Goal: Task Accomplishment & Management: Complete application form

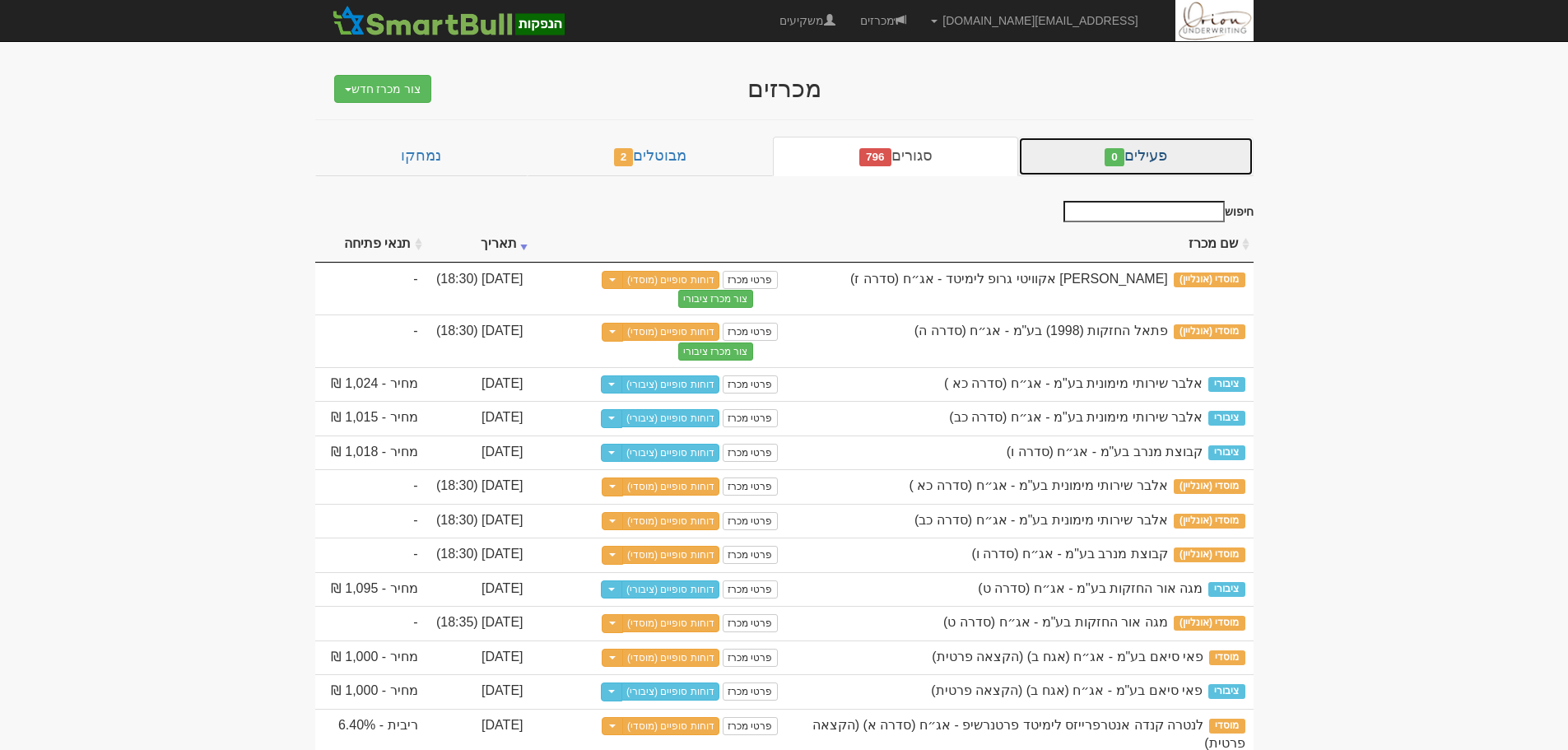
click at [1061, 157] on link "פעילים 0" at bounding box center [1135, 156] width 234 height 40
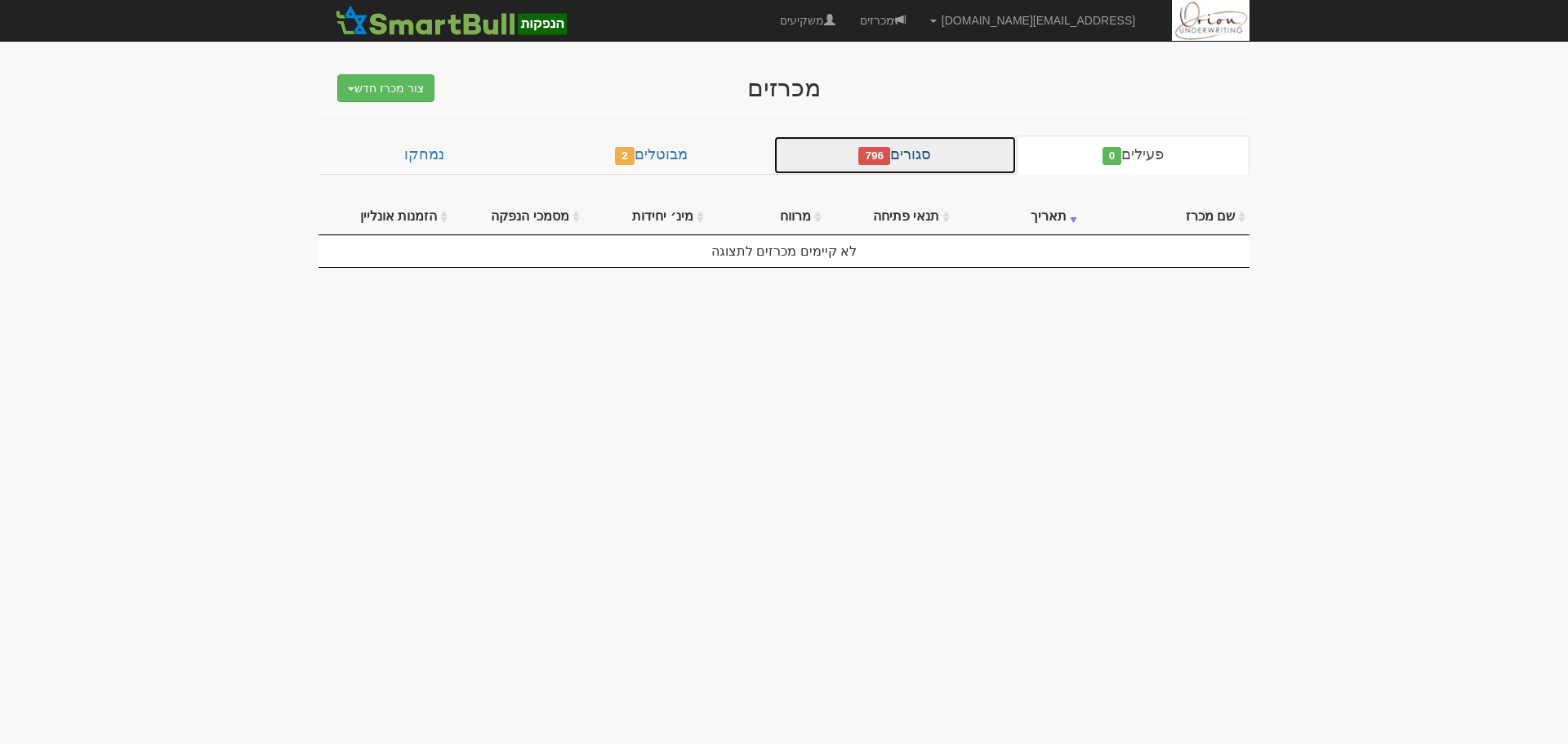
click at [829, 159] on link "סגורים 796" at bounding box center [895, 155] width 244 height 39
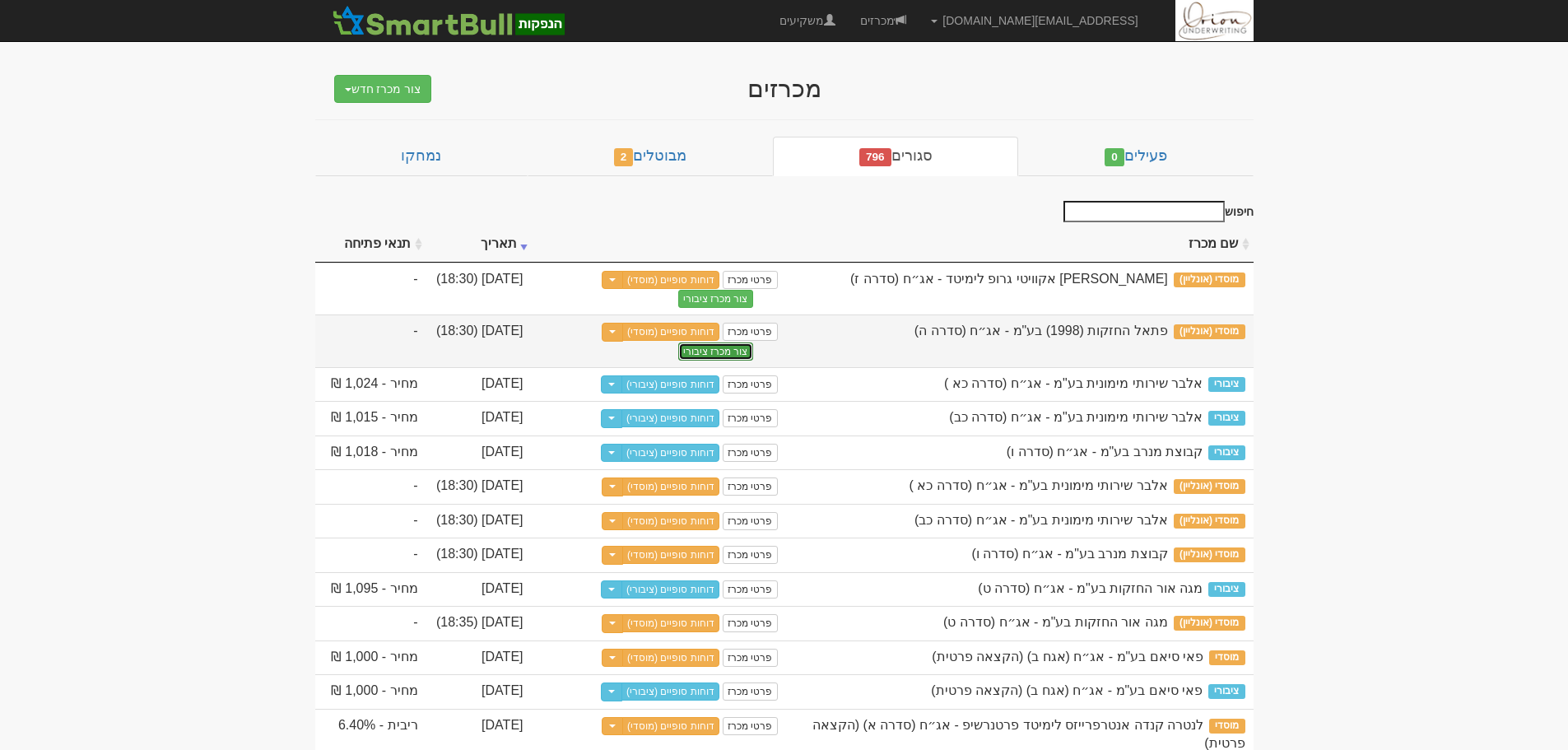
click at [738, 349] on button "צור מכרז ציבורי" at bounding box center [716, 351] width 75 height 18
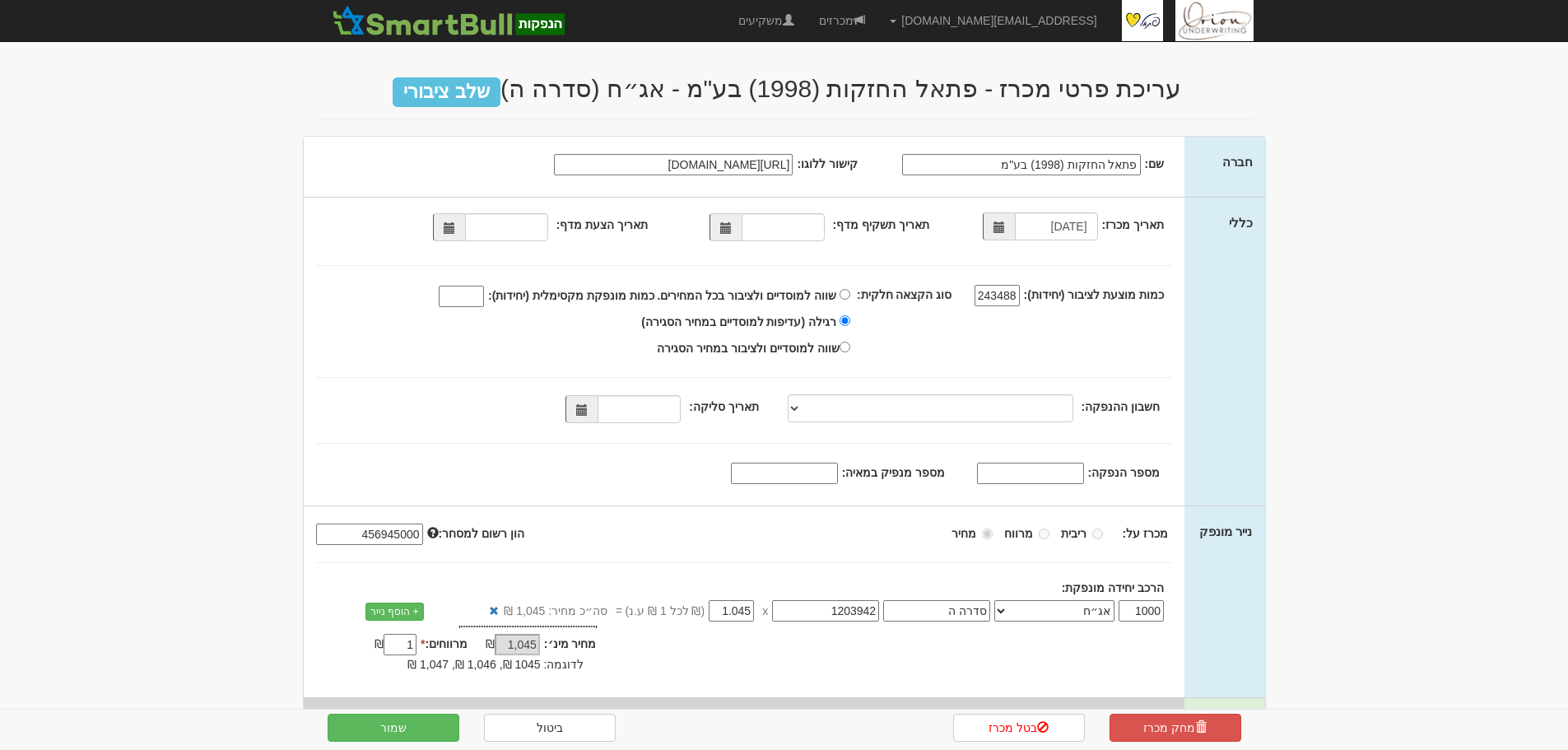
click at [984, 157] on input "פתאל החזקות (1998) בע"מ" at bounding box center [1021, 165] width 239 height 22
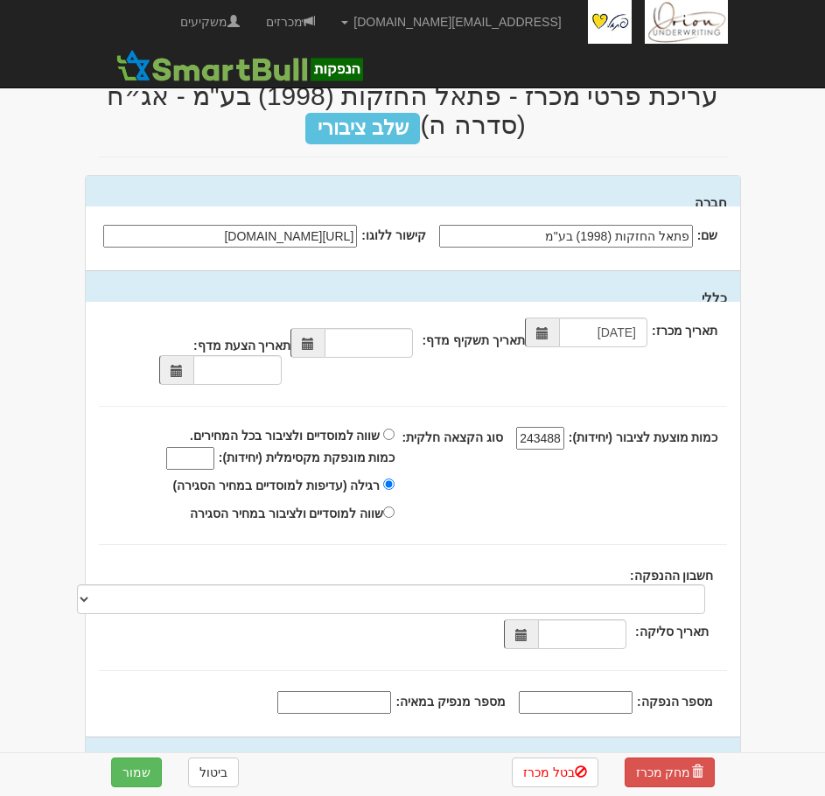
click at [510, 640] on span at bounding box center [521, 634] width 34 height 30
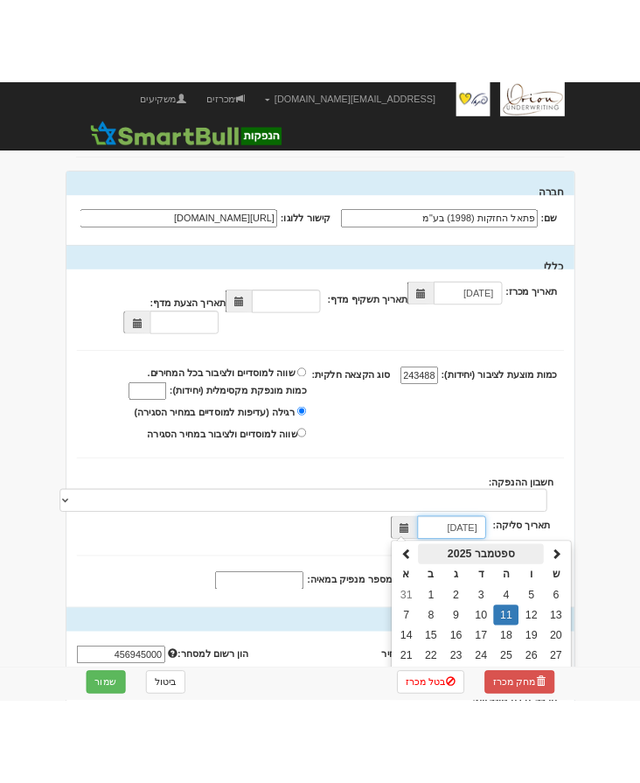
scroll to position [87, 0]
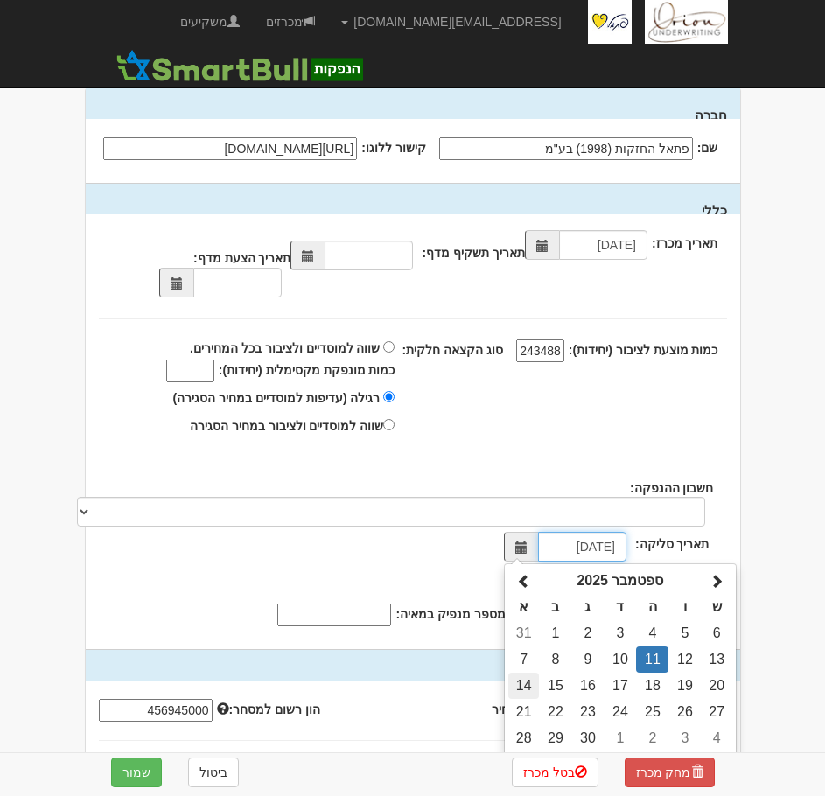
click at [529, 685] on td "14" at bounding box center [523, 686] width 31 height 26
type input "[DATE]"
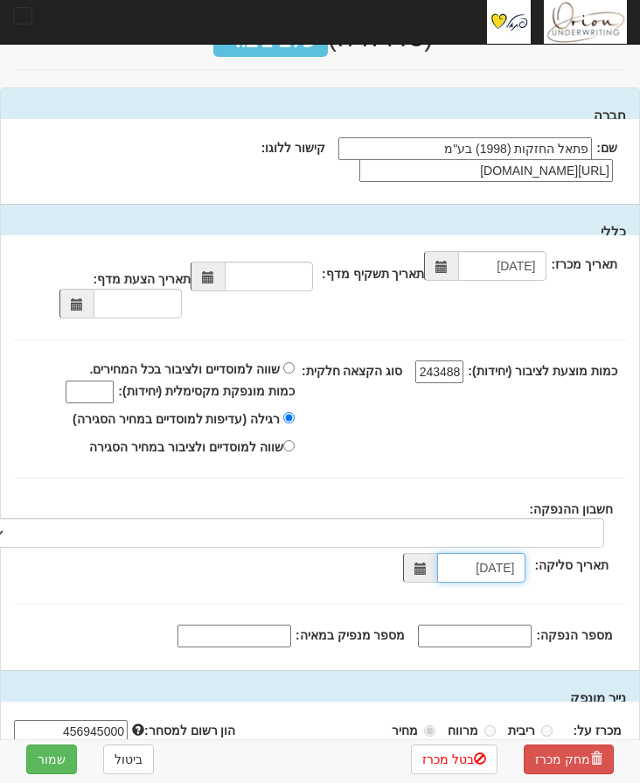
click at [73, 307] on span at bounding box center [76, 304] width 34 height 30
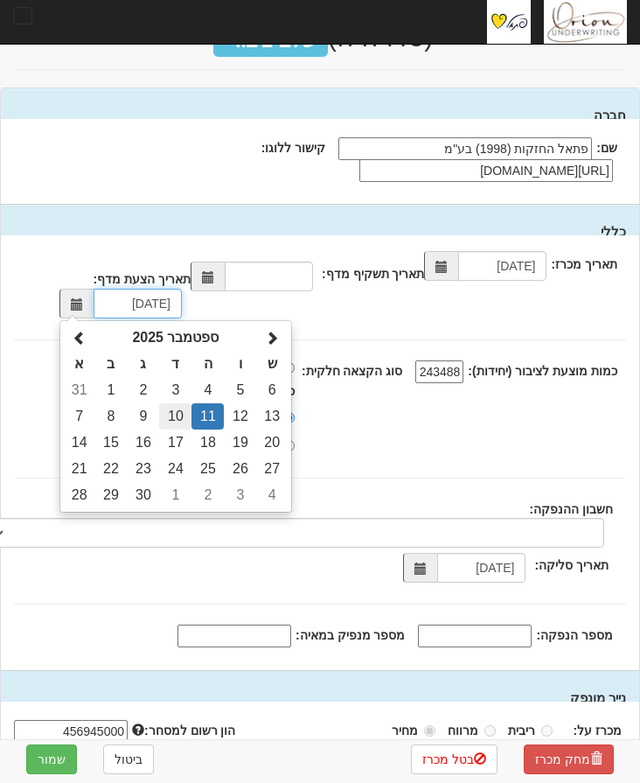
click at [184, 418] on td "10" at bounding box center [175, 416] width 32 height 26
type input "[DATE]"
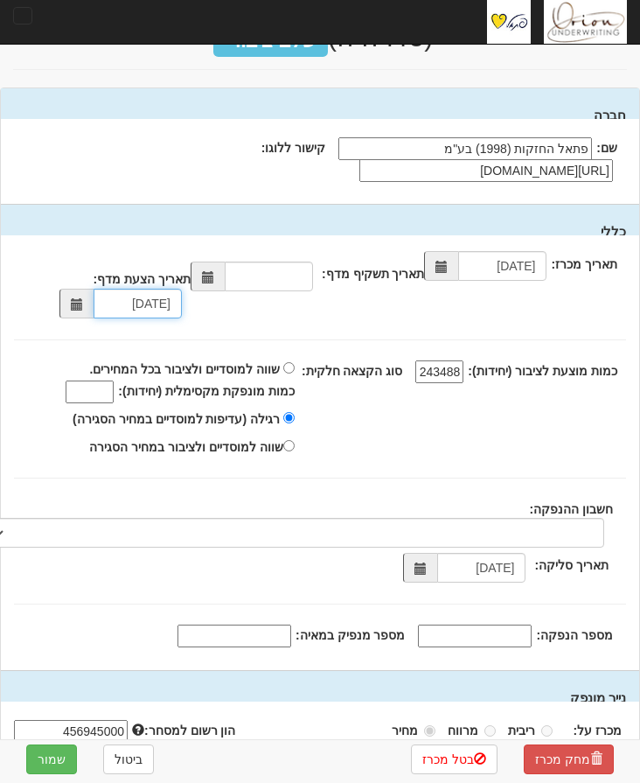
click at [225, 276] on span at bounding box center [208, 276] width 34 height 30
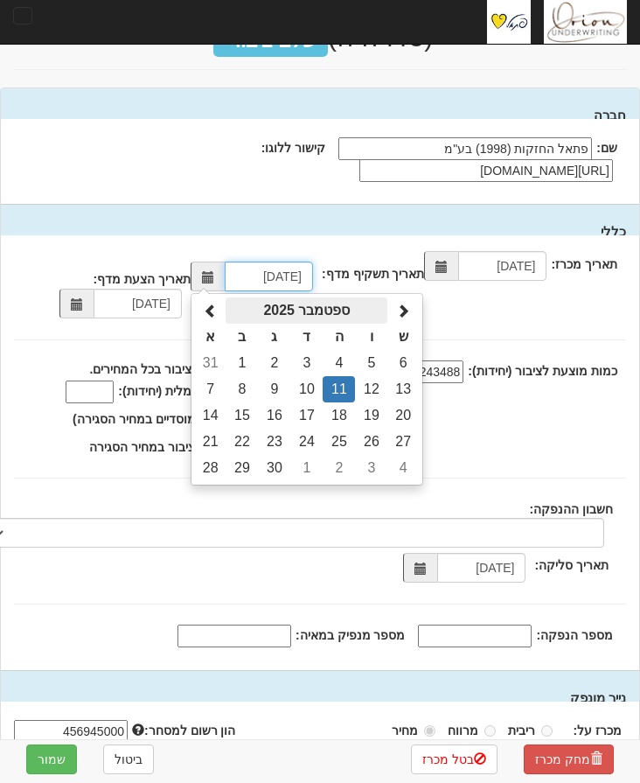
click at [322, 313] on th "ספטמבר 2025" at bounding box center [307, 310] width 162 height 26
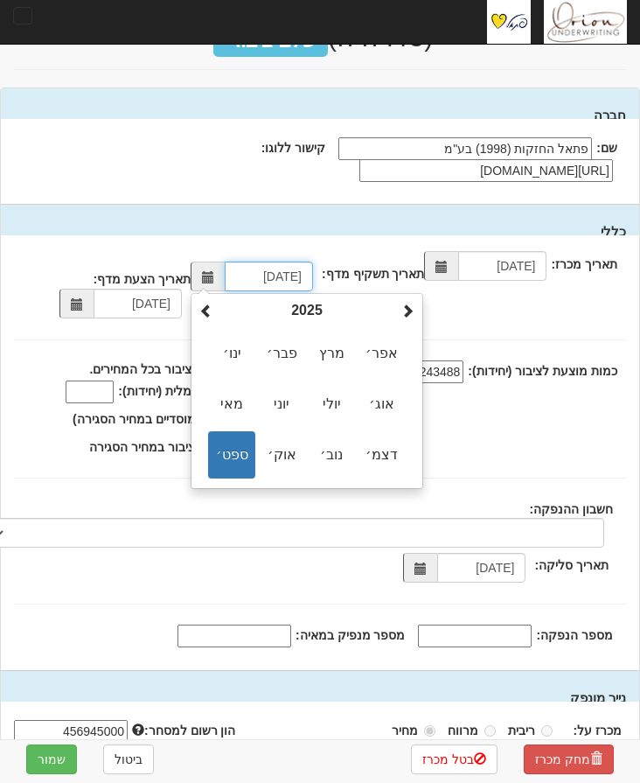
click at [322, 313] on th "2025" at bounding box center [307, 310] width 178 height 26
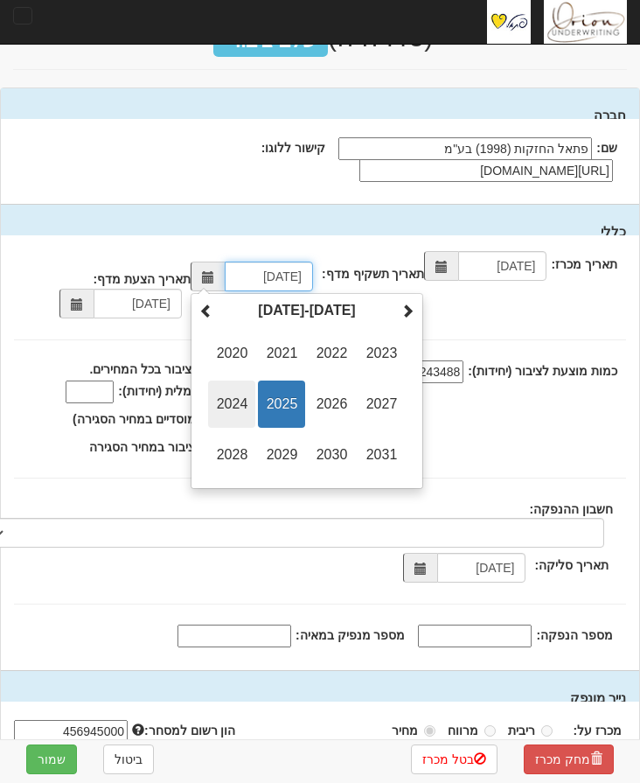
click at [237, 411] on span "2024" at bounding box center [231, 403] width 47 height 47
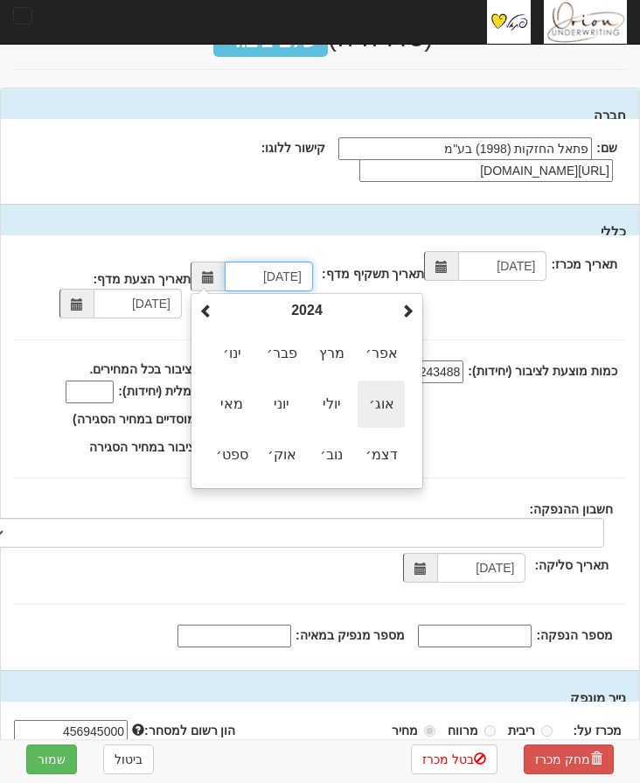
click at [387, 408] on span "אוג׳" at bounding box center [381, 403] width 47 height 47
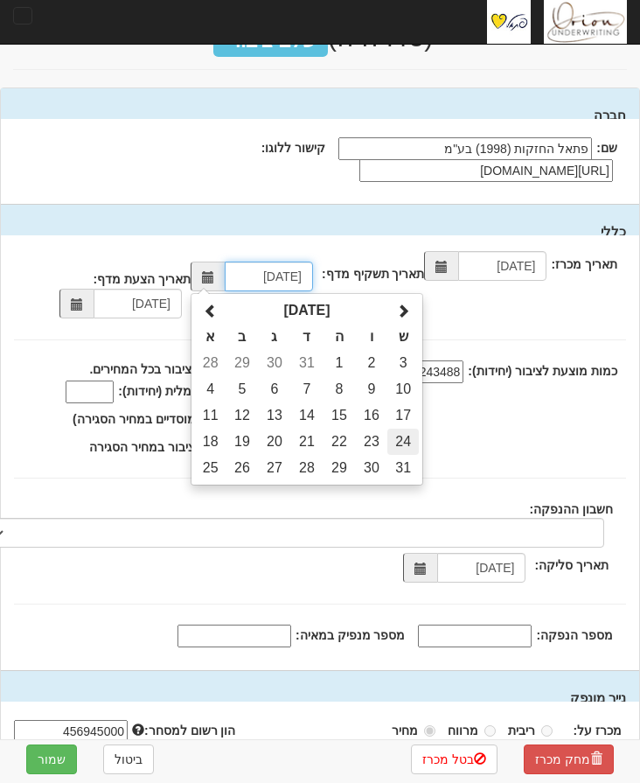
click at [410, 443] on td "24" at bounding box center [402, 442] width 31 height 26
type input "[DATE]"
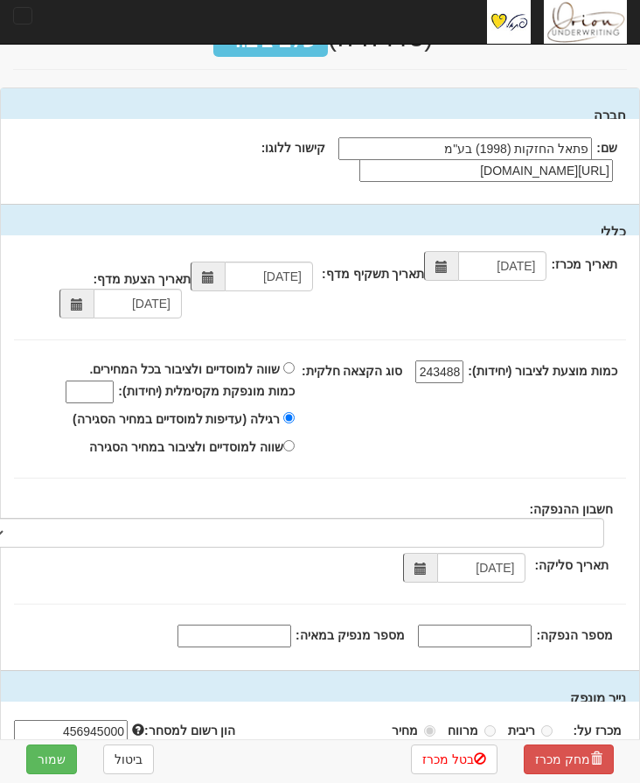
click at [302, 459] on div "שווה למוסדיים ולציבור בכל המחירים. כמות מונפקת מקסימלית (יחידות):" at bounding box center [151, 409] width 301 height 101
click at [458, 372] on input "243488" at bounding box center [439, 371] width 48 height 23
type input "243488"
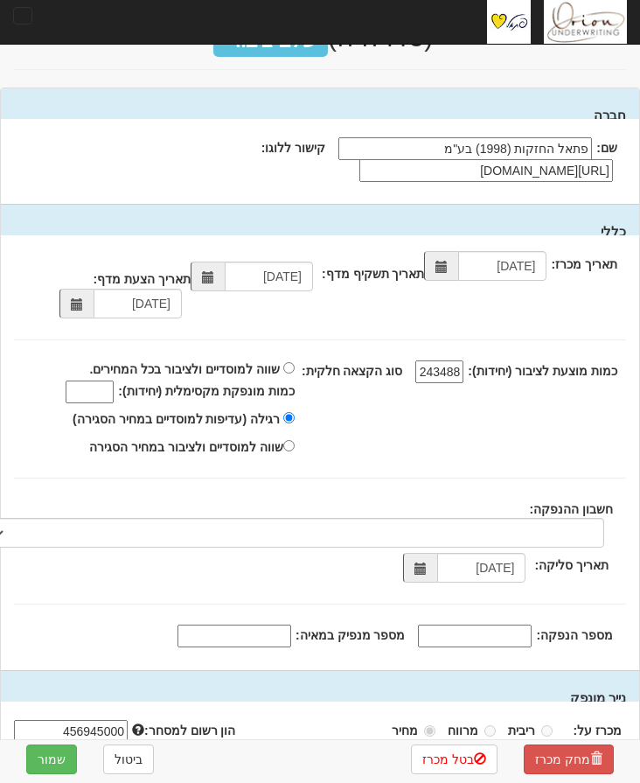
click at [109, 394] on input "שווה למוסדיים ולציבור בכל המחירים. כמות מונפקת מקסימלית (יחידות):" at bounding box center [90, 391] width 48 height 23
click at [345, 466] on div "תאריך מכרז: 11/09/2025 תאריך תשקיף מדף: 24/08/2024 10/09/2025 243488" at bounding box center [320, 452] width 638 height 435
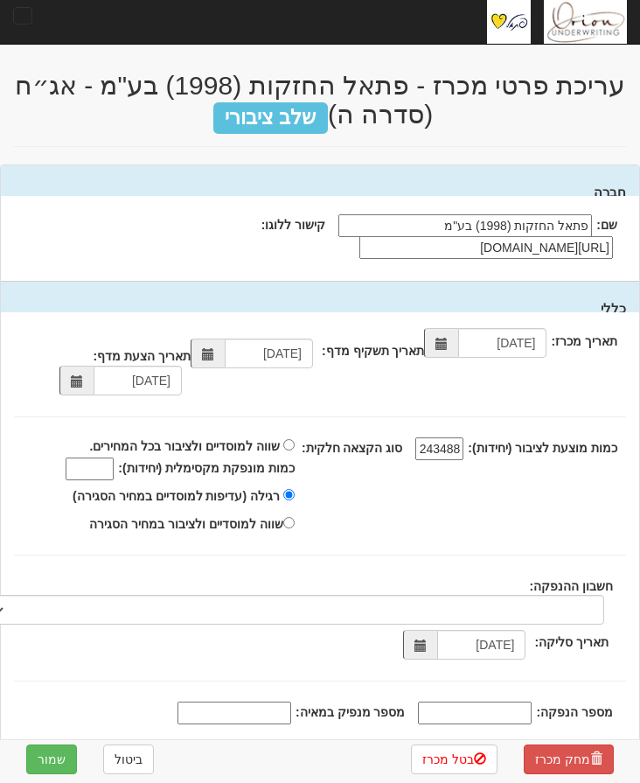
scroll to position [0, 0]
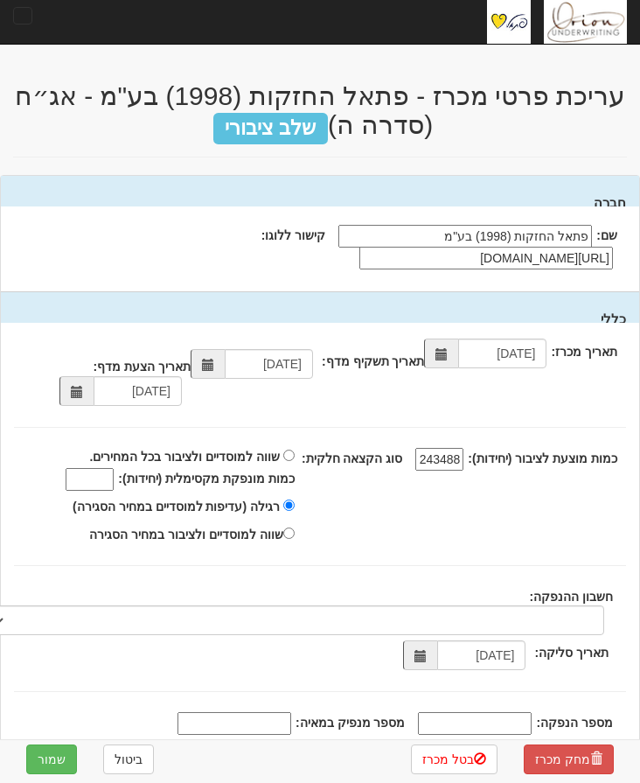
click at [477, 522] on div "סוג הקצאה חלקית: שווה למוסדיים ולציבור בכל המחירים. כמות מונפקת מקסימלית (יחידו…" at bounding box center [309, 496] width 617 height 101
click at [505, 722] on input "מספר הנפקה:" at bounding box center [475, 723] width 114 height 23
click at [272, 720] on input "מספר מנפיק במאיה:" at bounding box center [235, 723] width 114 height 23
paste input "1621"
type input "1621"
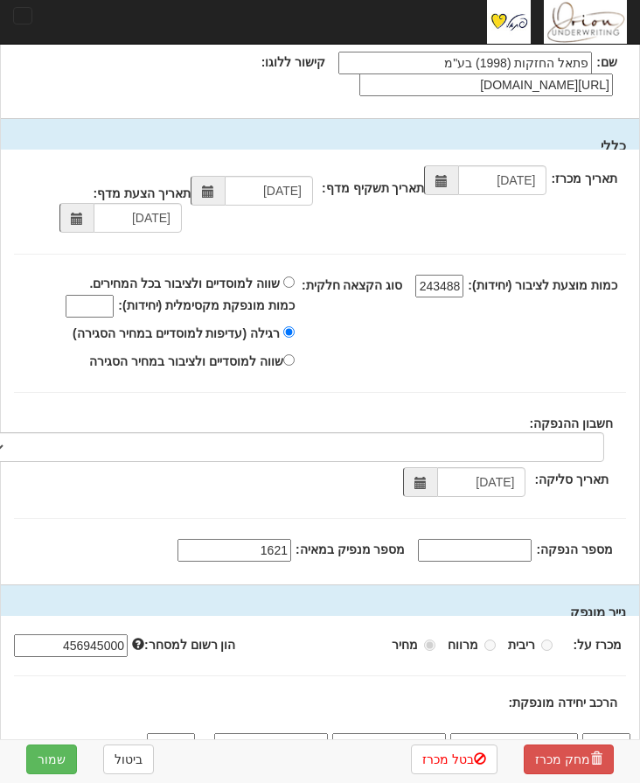
scroll to position [175, 0]
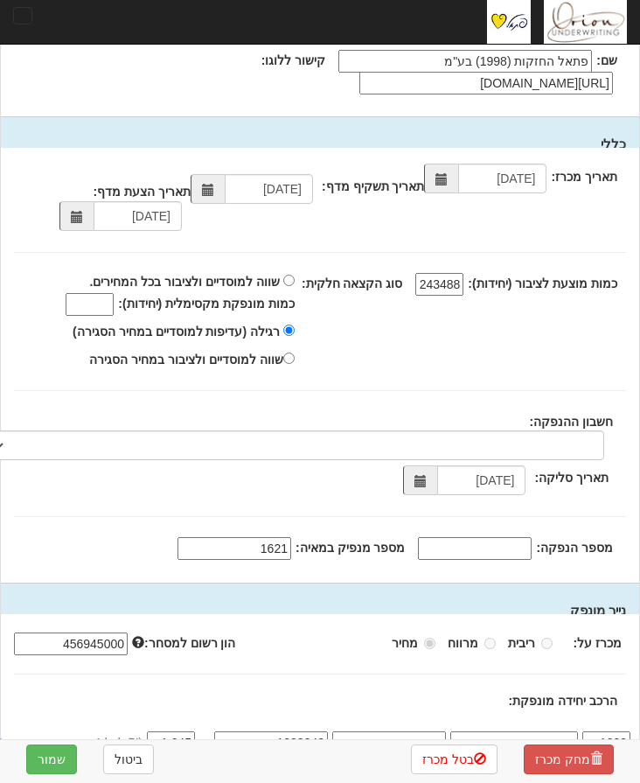
click at [462, 547] on input "מספר הנפקה:" at bounding box center [475, 548] width 114 height 23
paste input "1217470"
type input "1217470"
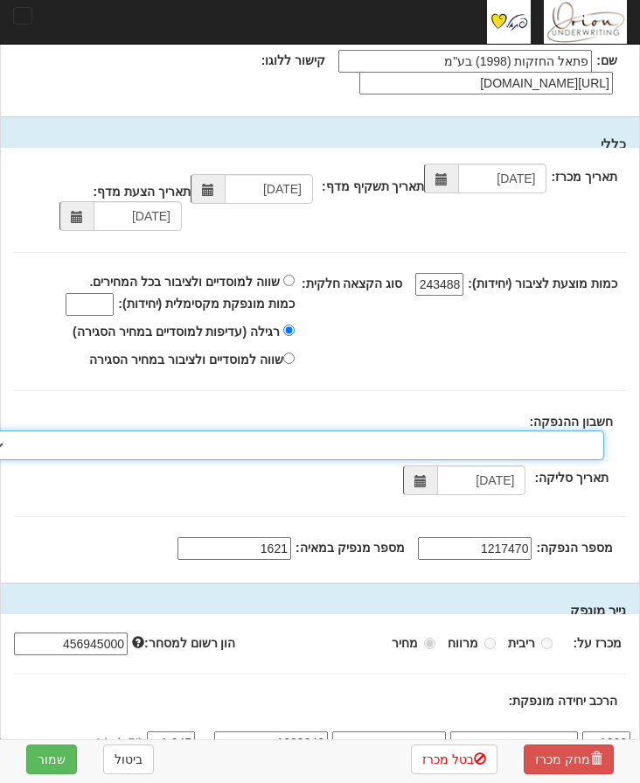
click at [429, 443] on select "מזרחי, 480, 123775, IL56 0204 8000 0000 0123 775 מזרחי, 480, 123767, IL78 0204 …" at bounding box center [298, 445] width 612 height 30
select select "מזרחי, 480, 123775, IL56 0204 8000 0000 0123 775"
click at [0, 430] on select "מזרחי, 480, 123775, IL56 0204 8000 0000 0123 775 מזרחי, 480, 123767, IL78 0204 …" at bounding box center [298, 445] width 612 height 30
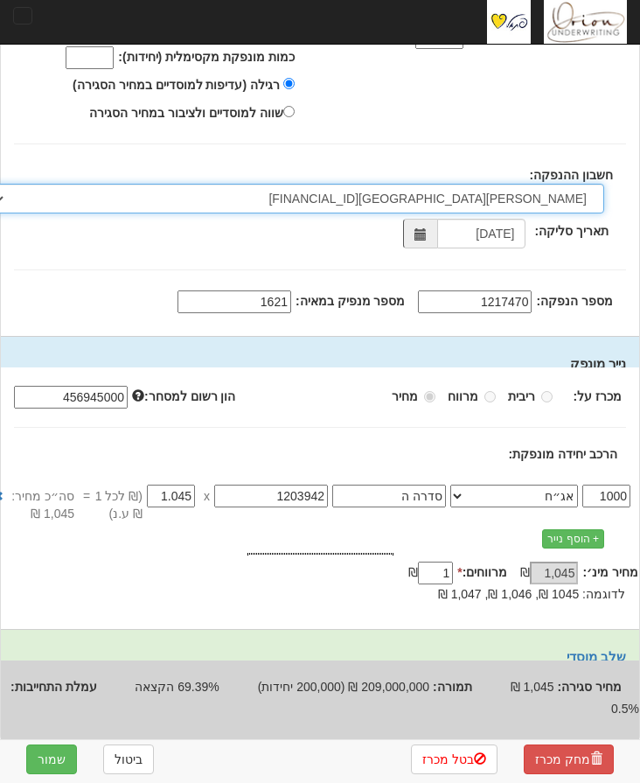
scroll to position [443, 0]
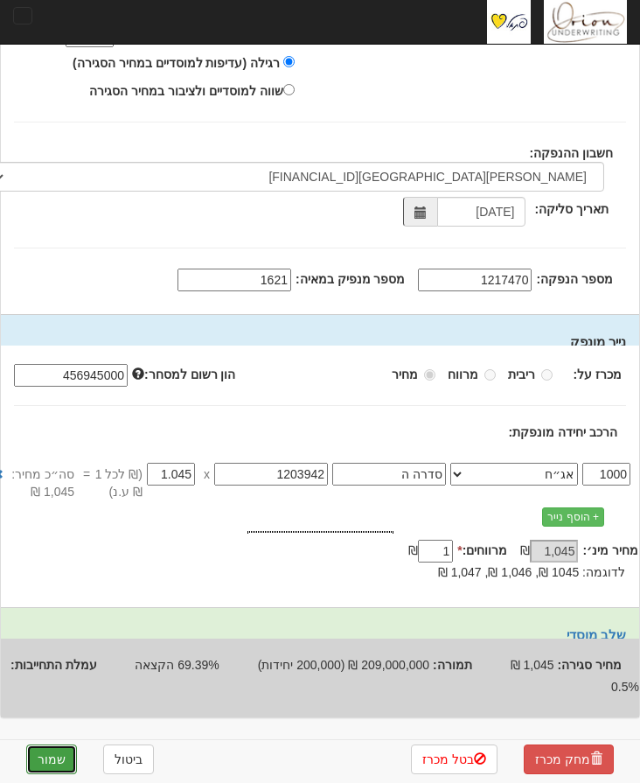
click at [31, 761] on button "שמור" at bounding box center [51, 759] width 51 height 30
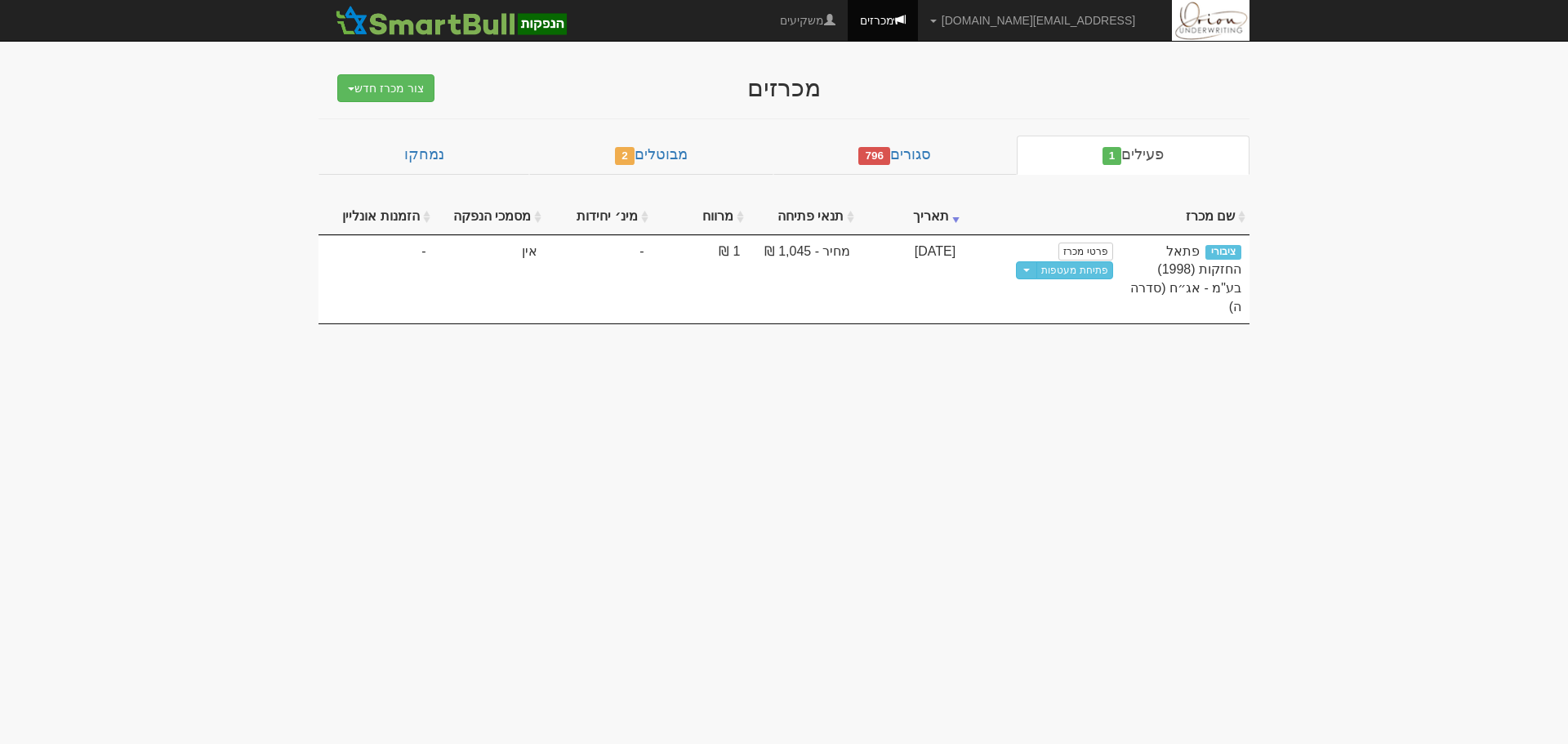
click at [609, 420] on body "hanpaka@orion-uw.com הגדרות חשבונות הנפקה תבניות הודעות קיבול" at bounding box center [784, 372] width 1568 height 744
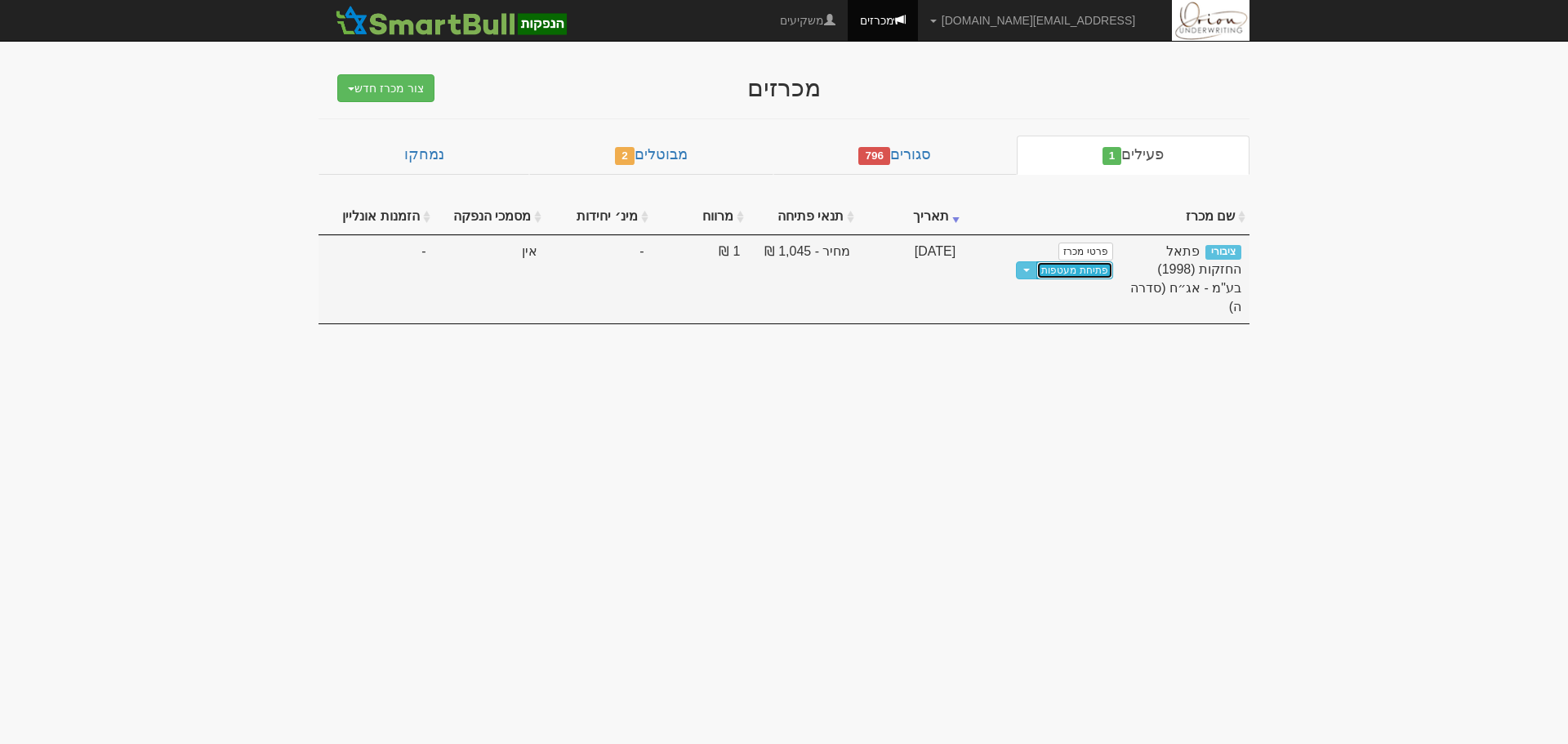
click at [609, 274] on link "פתיחת מעטפות" at bounding box center [1074, 270] width 76 height 18
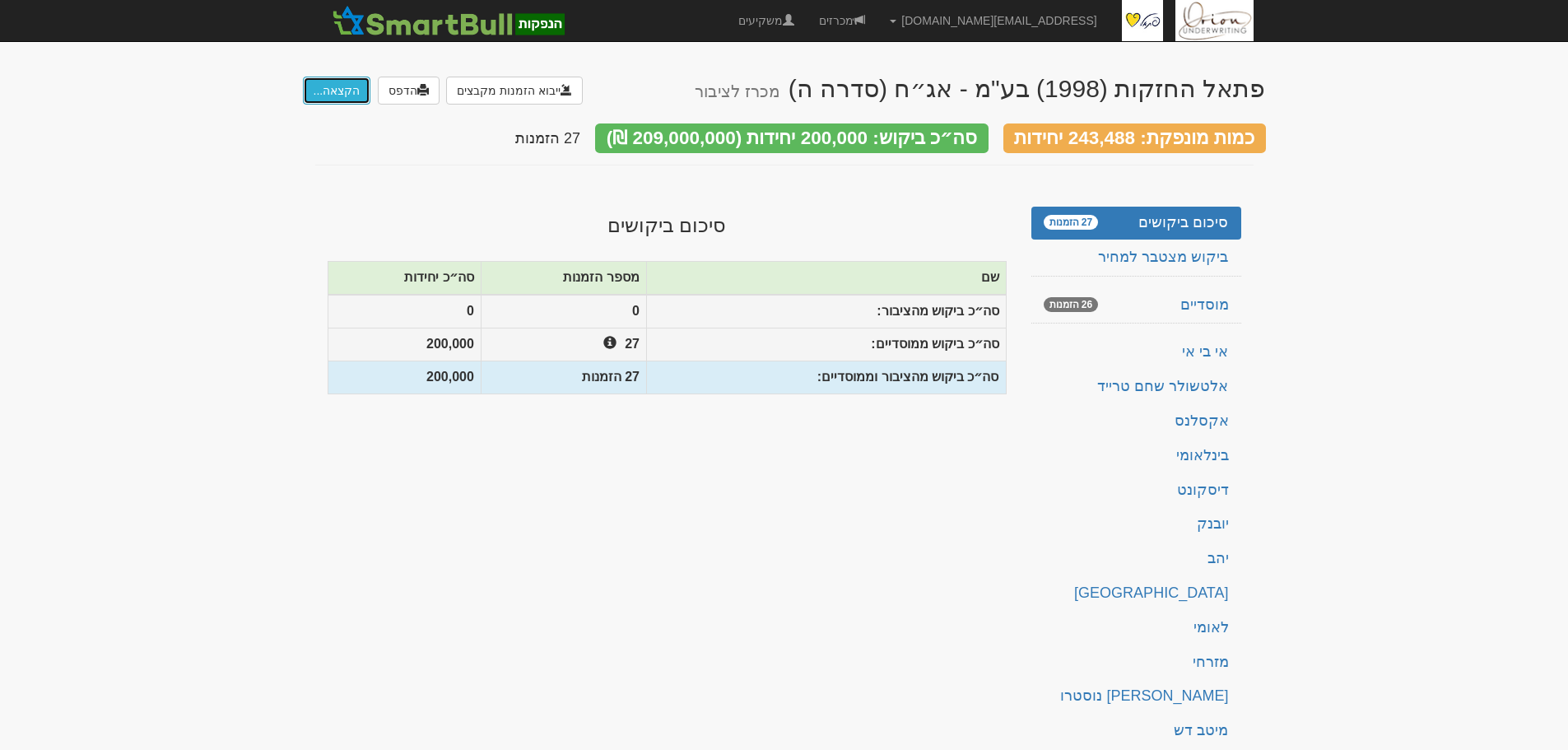
click at [329, 89] on button "הקצאה..." at bounding box center [337, 90] width 69 height 28
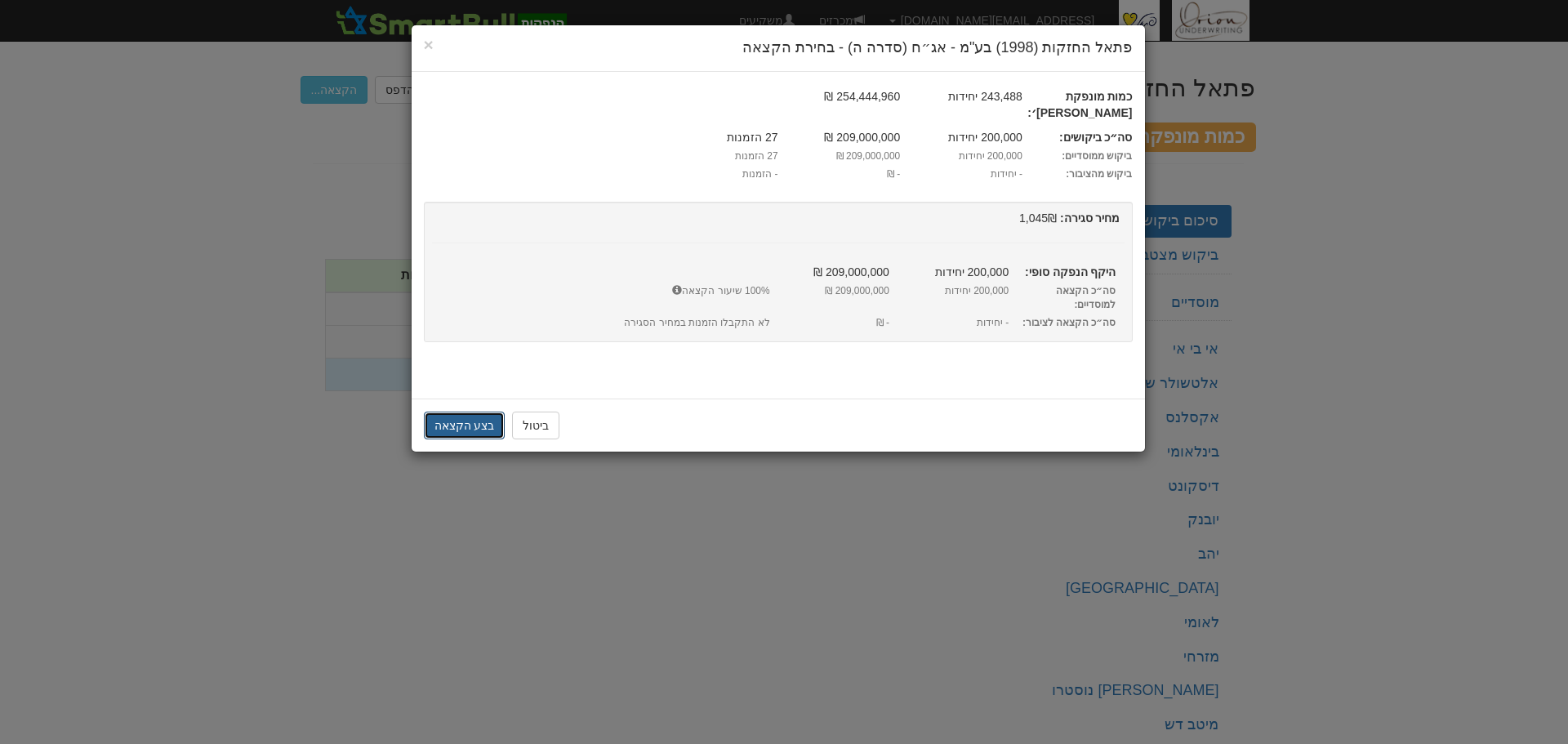
click at [459, 412] on button "בצע הקצאה" at bounding box center [464, 426] width 81 height 28
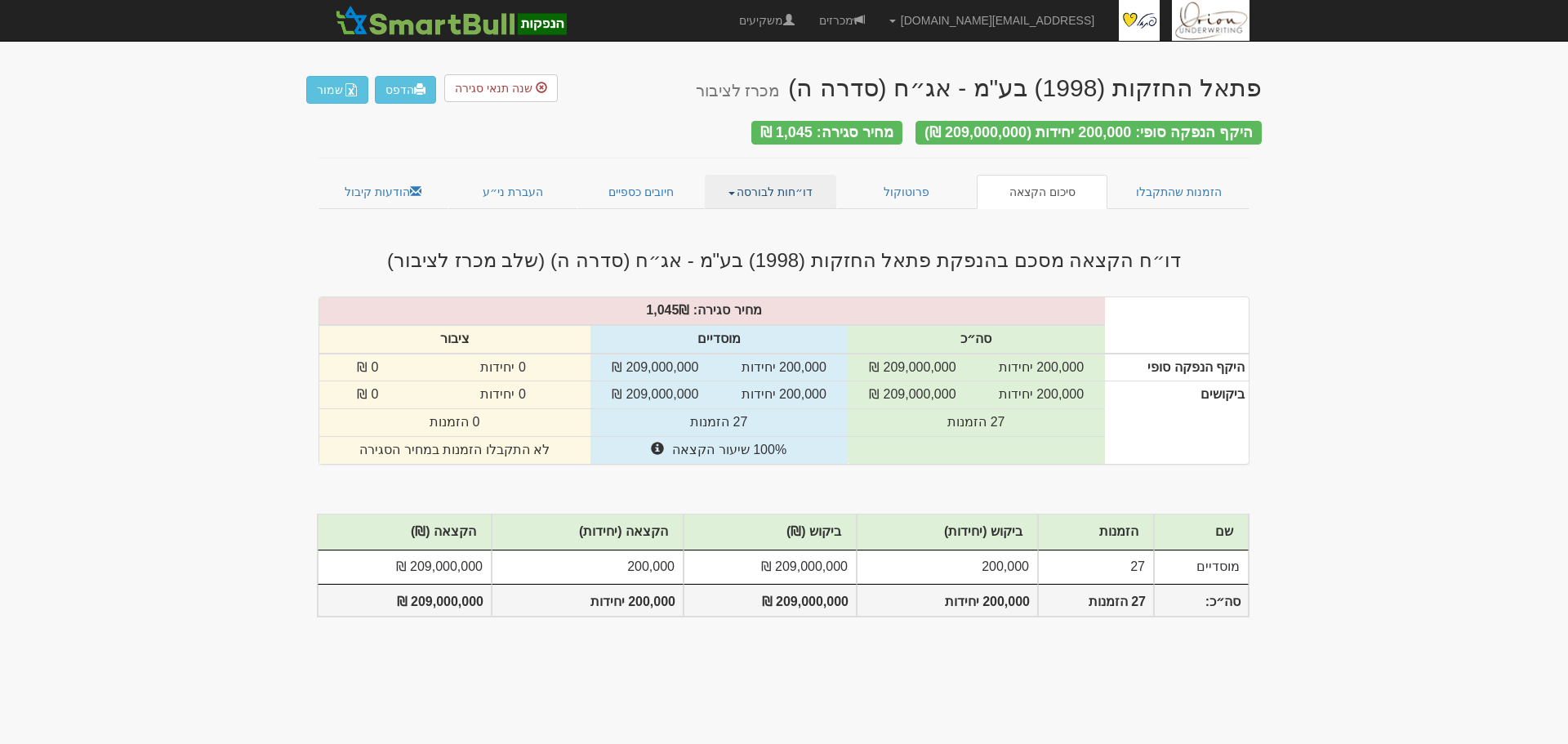
click at [806, 190] on link "דו״חות לבורסה" at bounding box center [771, 191] width 133 height 35
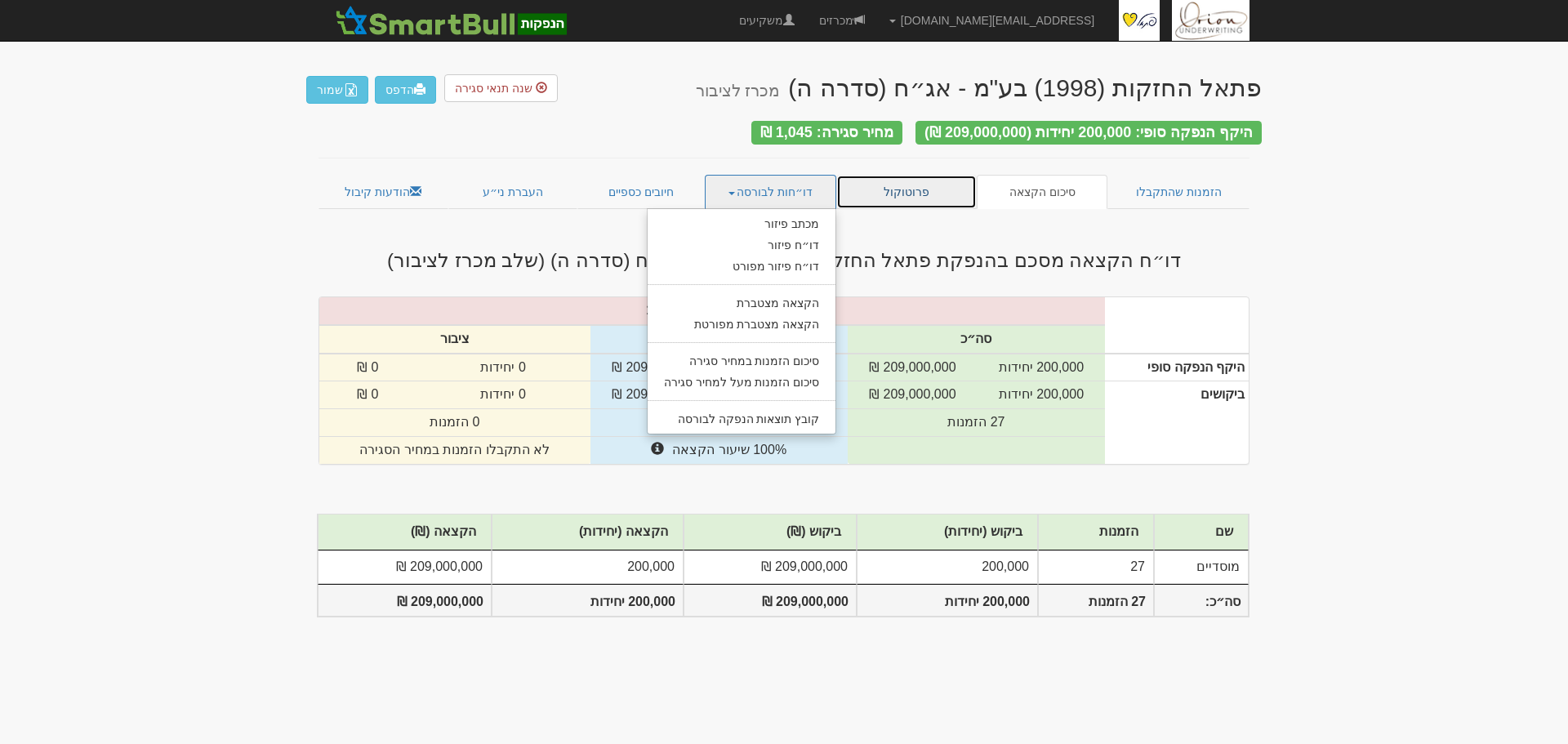
click at [870, 179] on link "פרוטוקול" at bounding box center [907, 191] width 140 height 35
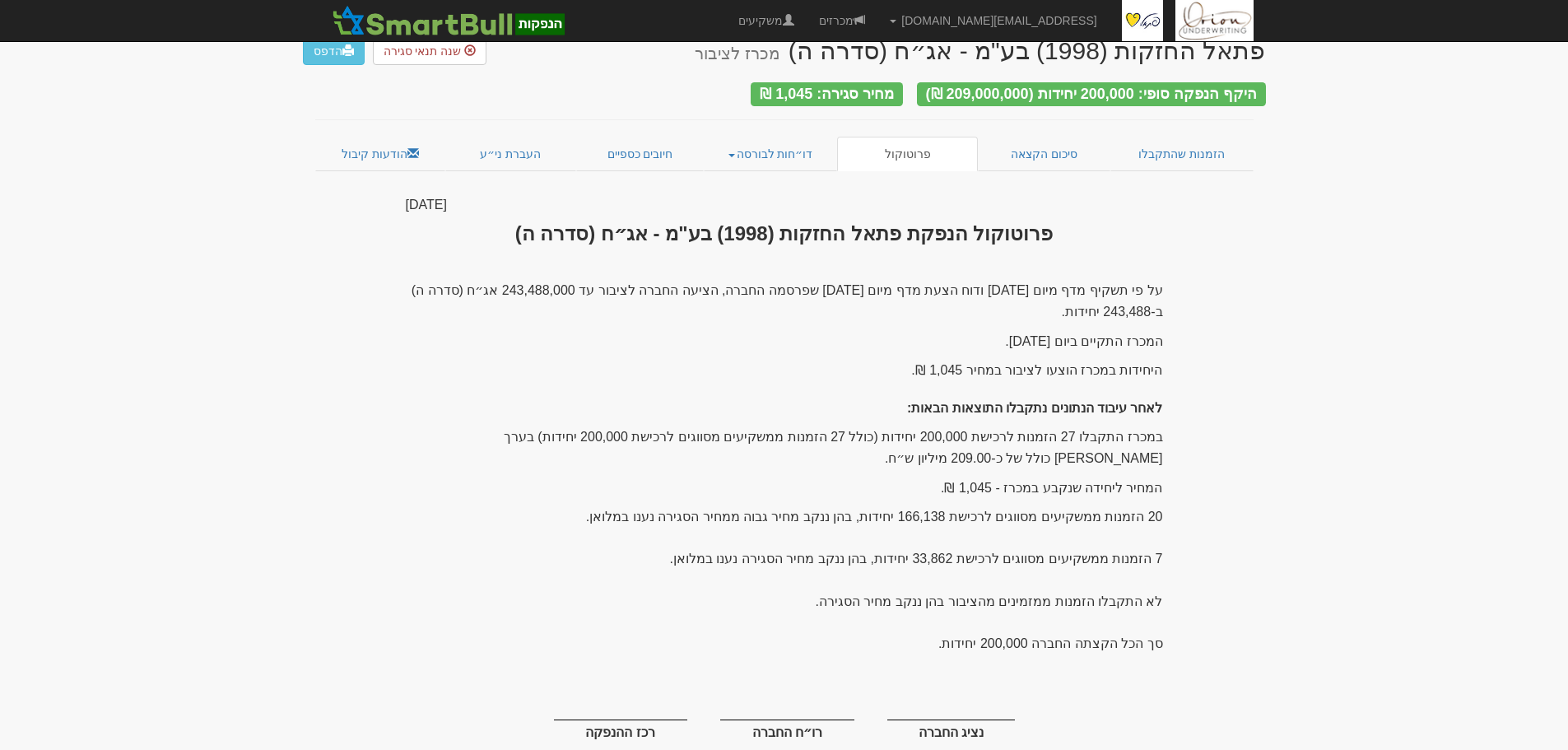
scroll to position [75, 0]
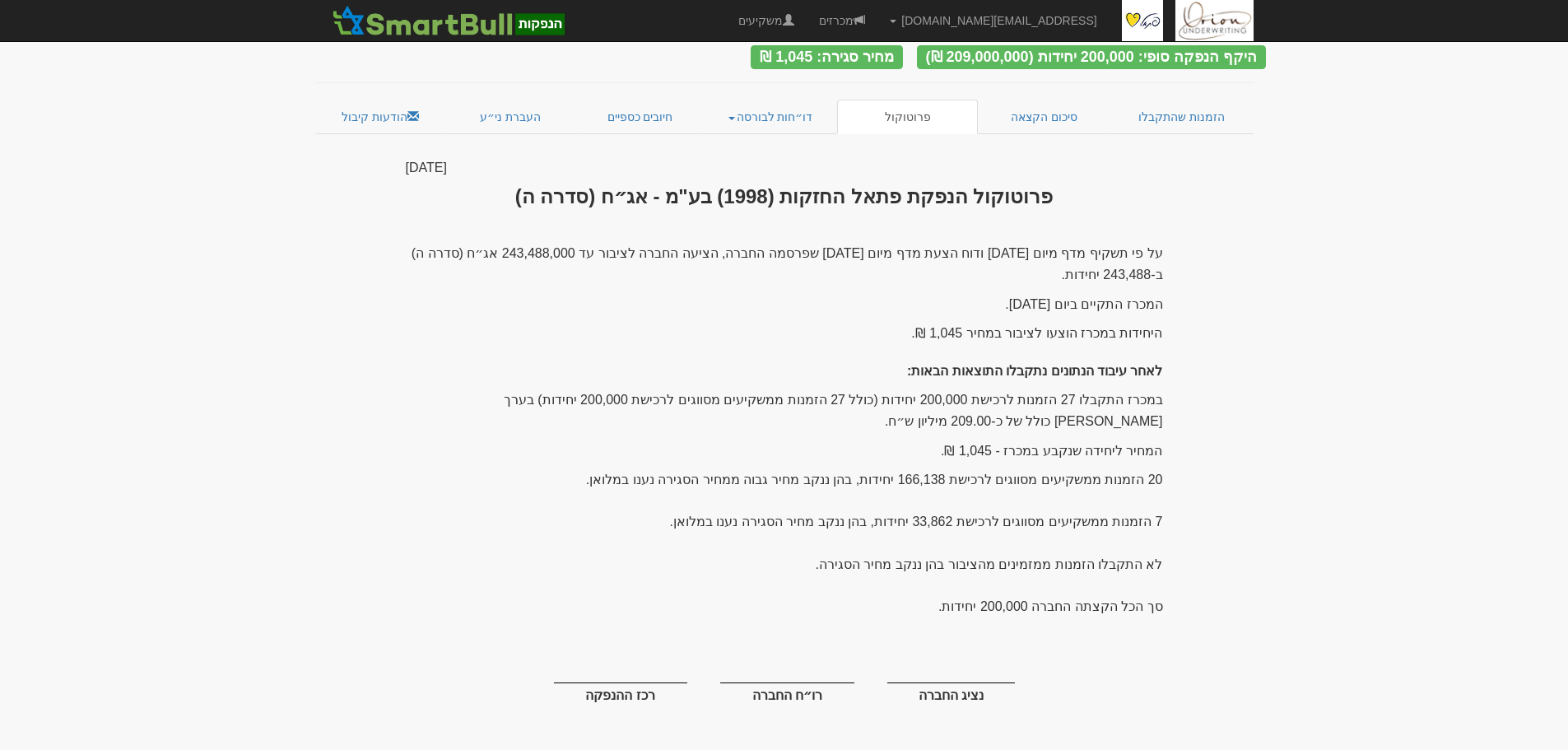
drag, startPoint x: 1163, startPoint y: 246, endPoint x: 935, endPoint y: 598, distance: 419.4
click at [935, 598] on div "[DATE] פרוטוקול הנפקת פתאל החזקות (1998) בע"מ - אג״ח (סדרה ה) על פי תשקיף מדף מ…" at bounding box center [784, 458] width 782 height 598
click at [1209, 330] on div "פתאל החזקות (1998) בע"מ - אג״ח (סדרה ה) מכרז לציבור הדפס שנה תנאי סגירה היקף הנ…" at bounding box center [784, 371] width 963 height 774
drag, startPoint x: 361, startPoint y: 294, endPoint x: 373, endPoint y: 275, distance: 22.5
click at [361, 294] on div "פתאל החזקות (1998) בע"מ - אג״ח (סדרה ה) מכרז לציבור הדפס שנה תנאי סגירה היקף הנ…" at bounding box center [784, 371] width 963 height 774
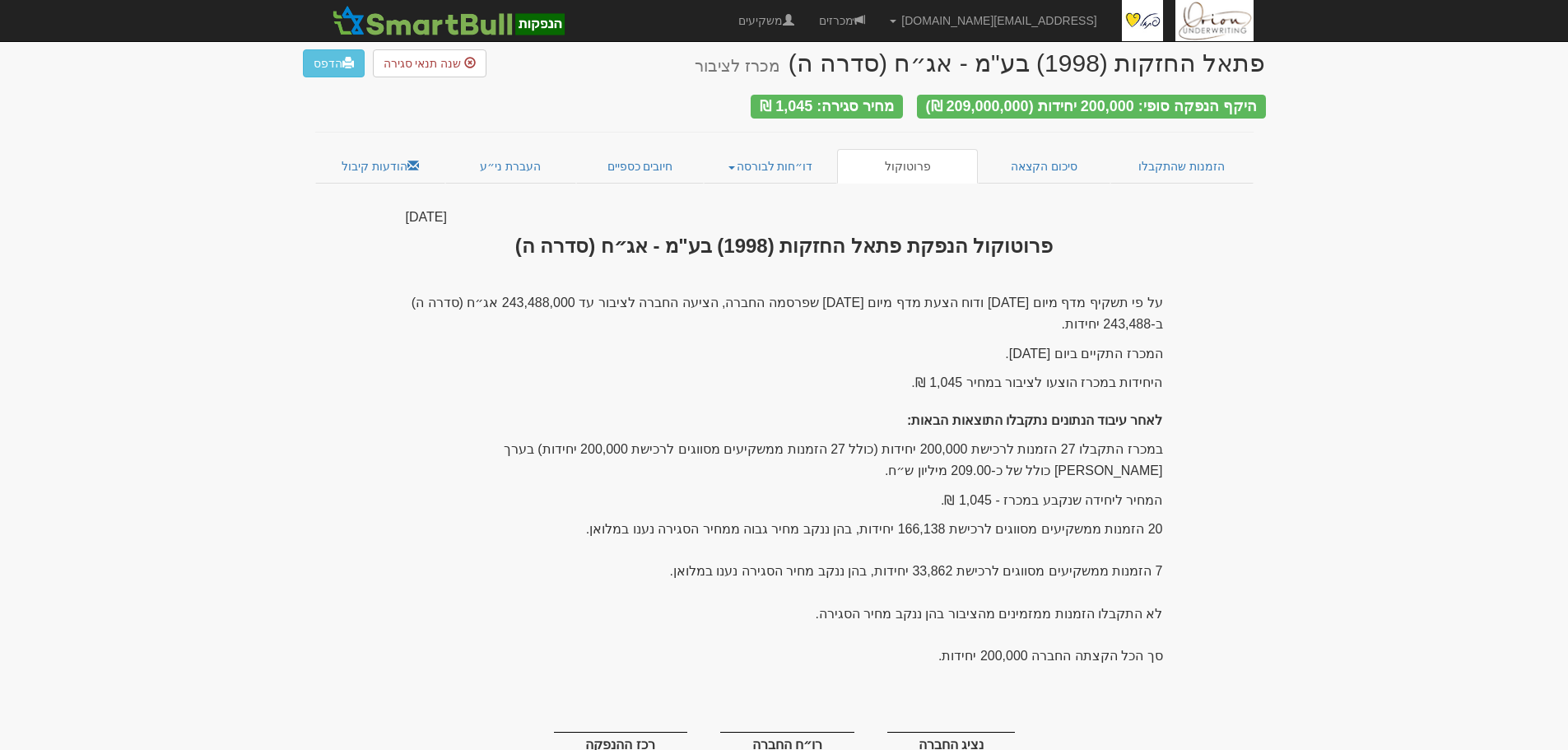
scroll to position [0, 0]
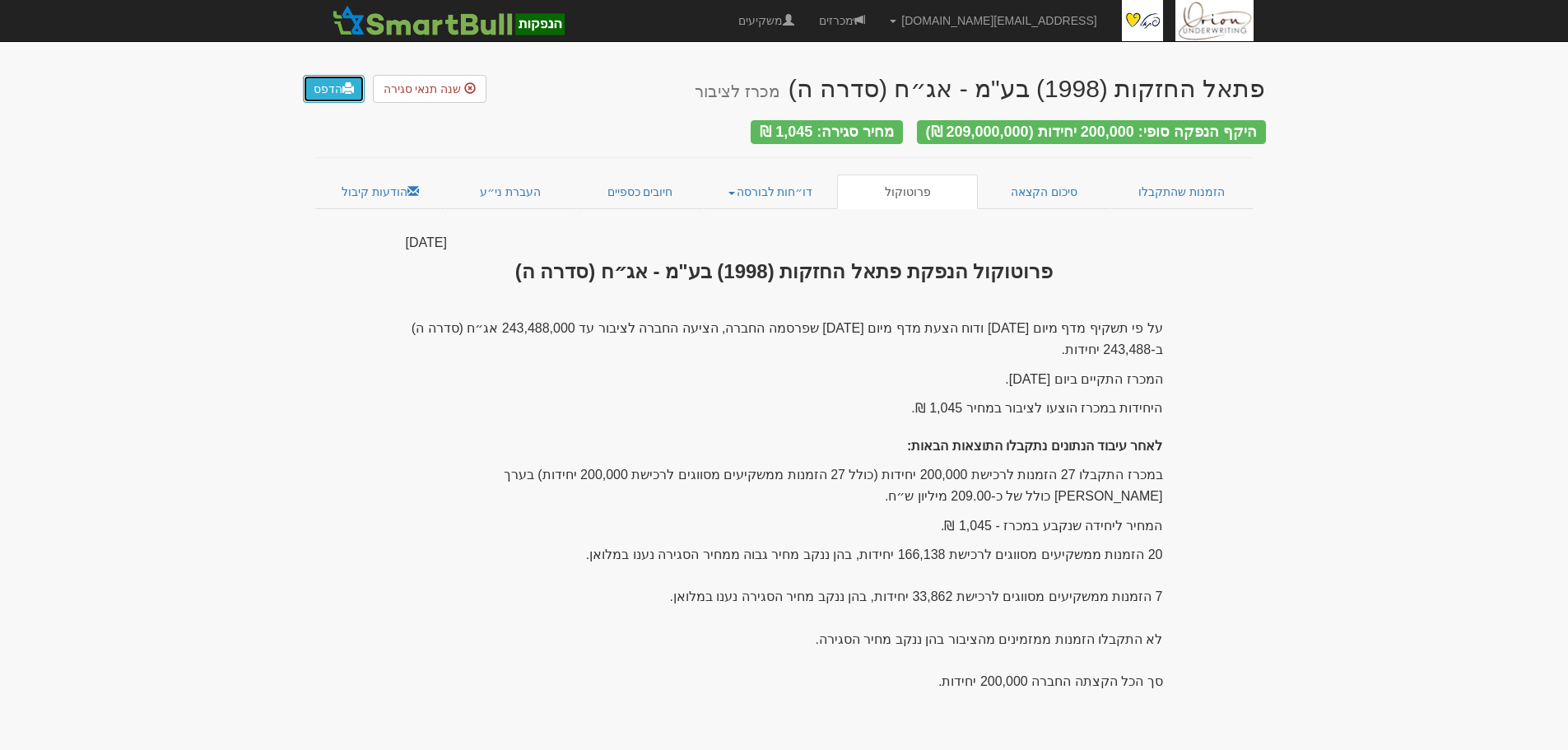
click at [353, 96] on link "הדפס" at bounding box center [334, 89] width 62 height 28
click at [515, 174] on link "העברת ני״ע" at bounding box center [510, 191] width 131 height 35
click at [614, 184] on link "חיובים כספיים" at bounding box center [640, 191] width 128 height 35
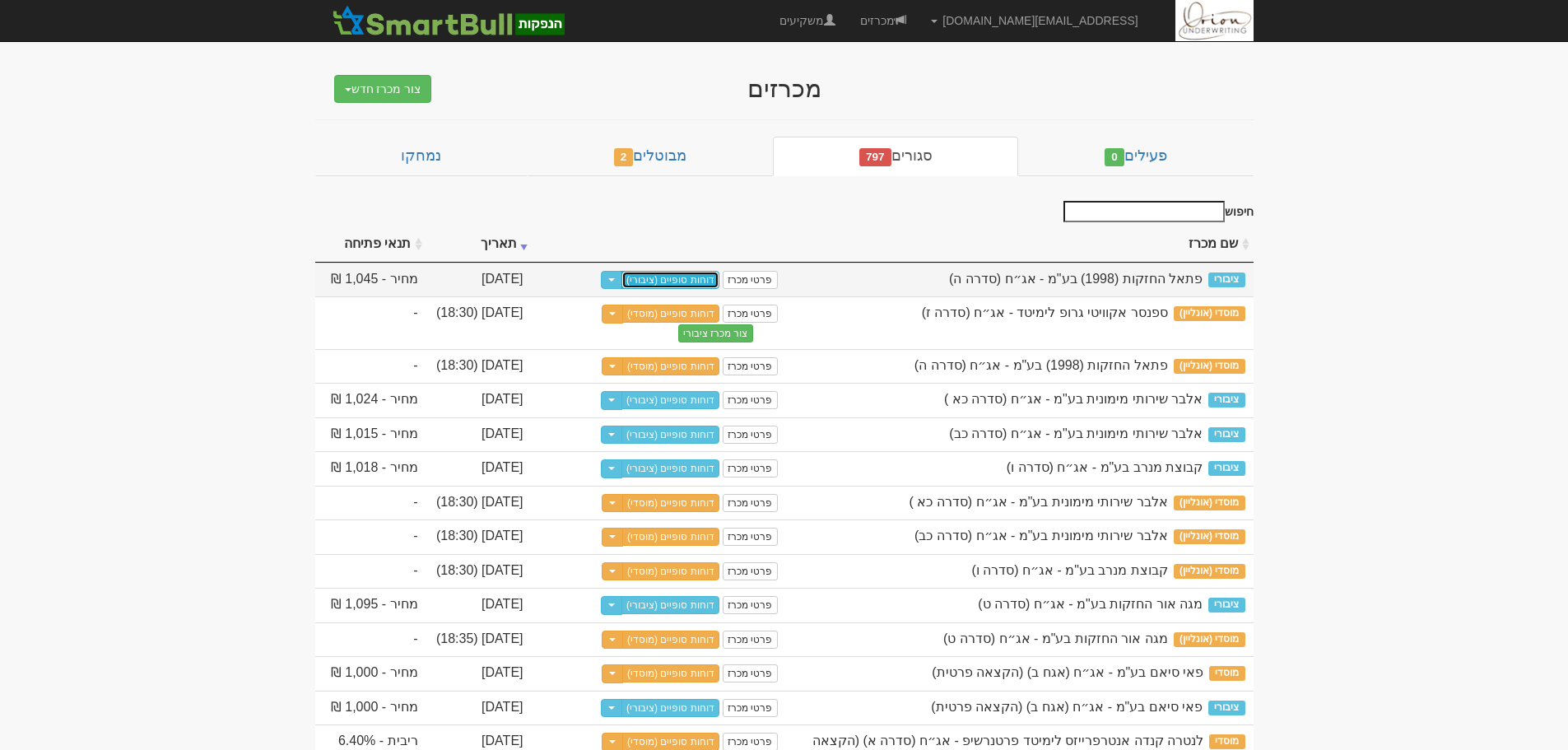
click at [654, 279] on link "דוחות סופיים (ציבורי)" at bounding box center [670, 279] width 98 height 18
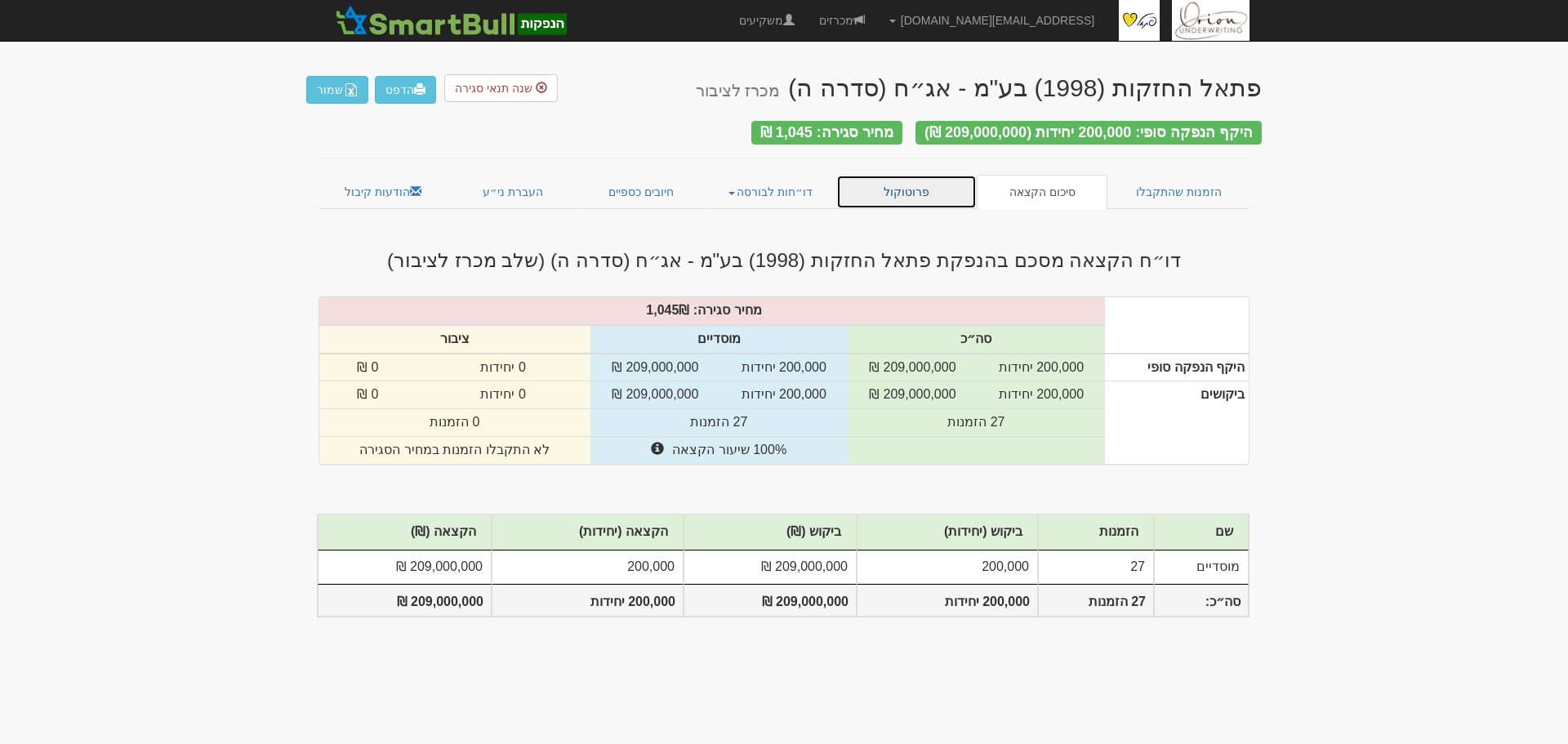
click at [914, 179] on link "פרוטוקול" at bounding box center [907, 191] width 140 height 35
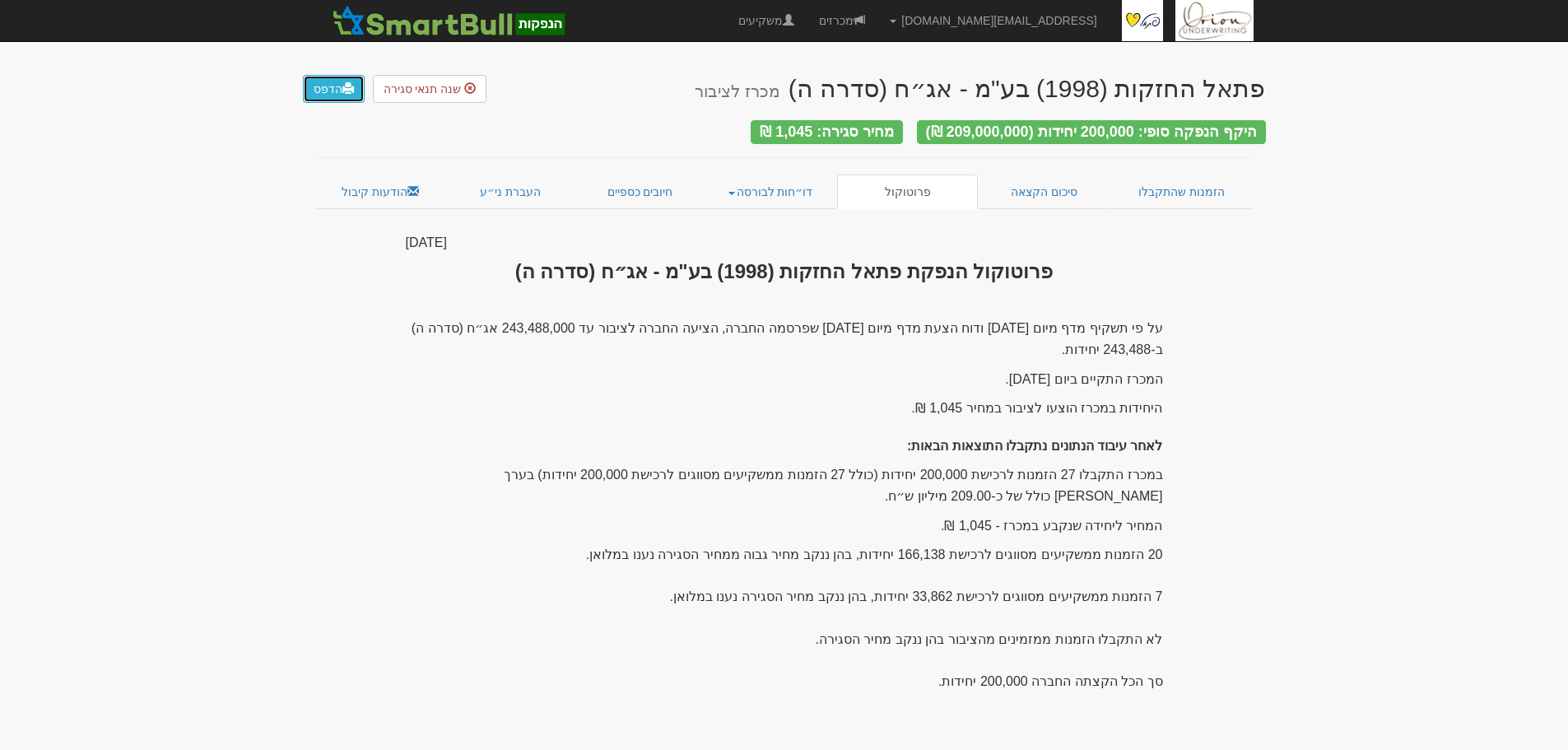
click at [316, 82] on link "הדפס" at bounding box center [334, 89] width 62 height 28
click at [1055, 185] on link "סיכום הקצאה" at bounding box center [1044, 191] width 133 height 35
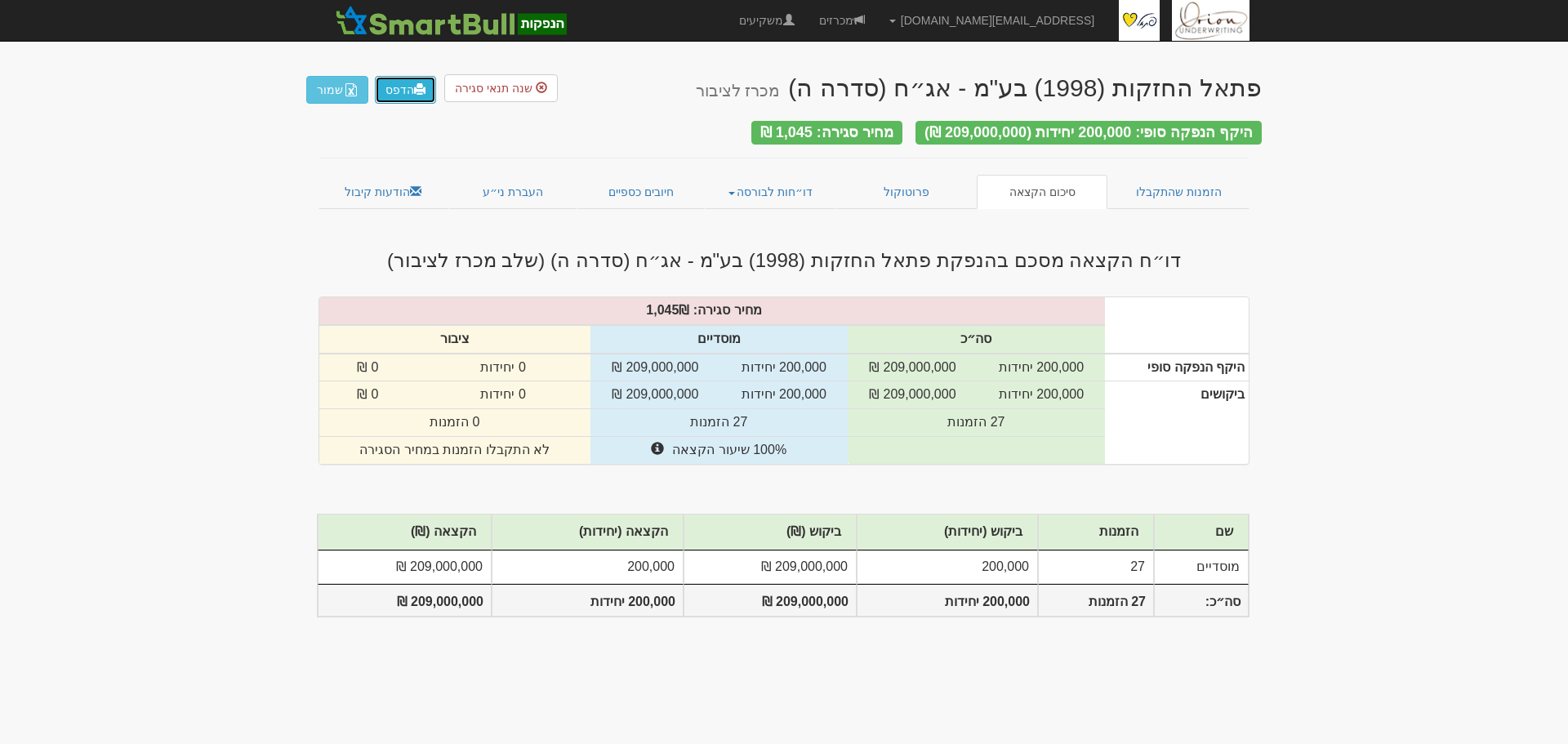
click at [399, 97] on link "הדפס" at bounding box center [405, 90] width 62 height 28
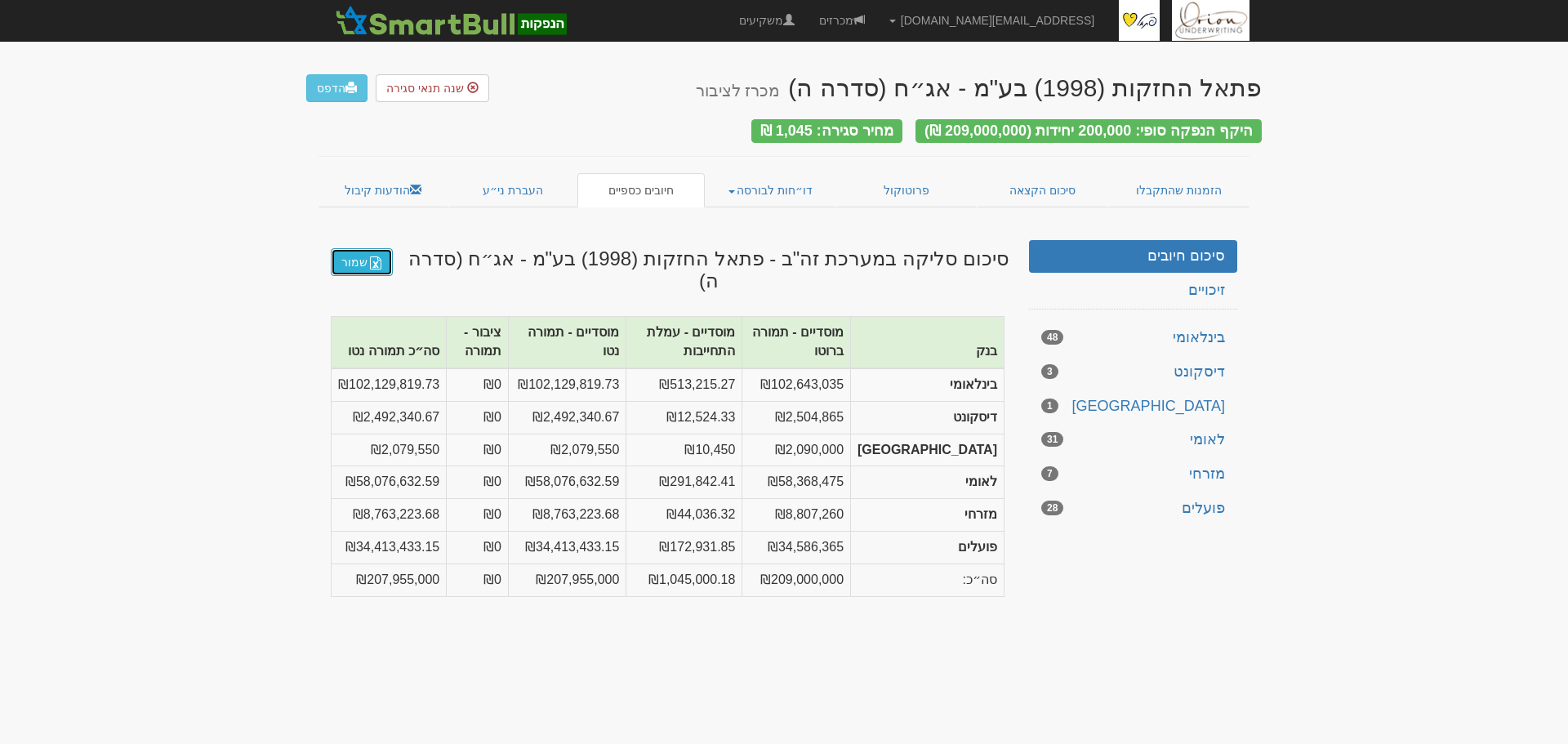
click at [389, 251] on link "שמור" at bounding box center [361, 262] width 62 height 28
click at [507, 190] on link "העברת ני״ע" at bounding box center [513, 190] width 130 height 35
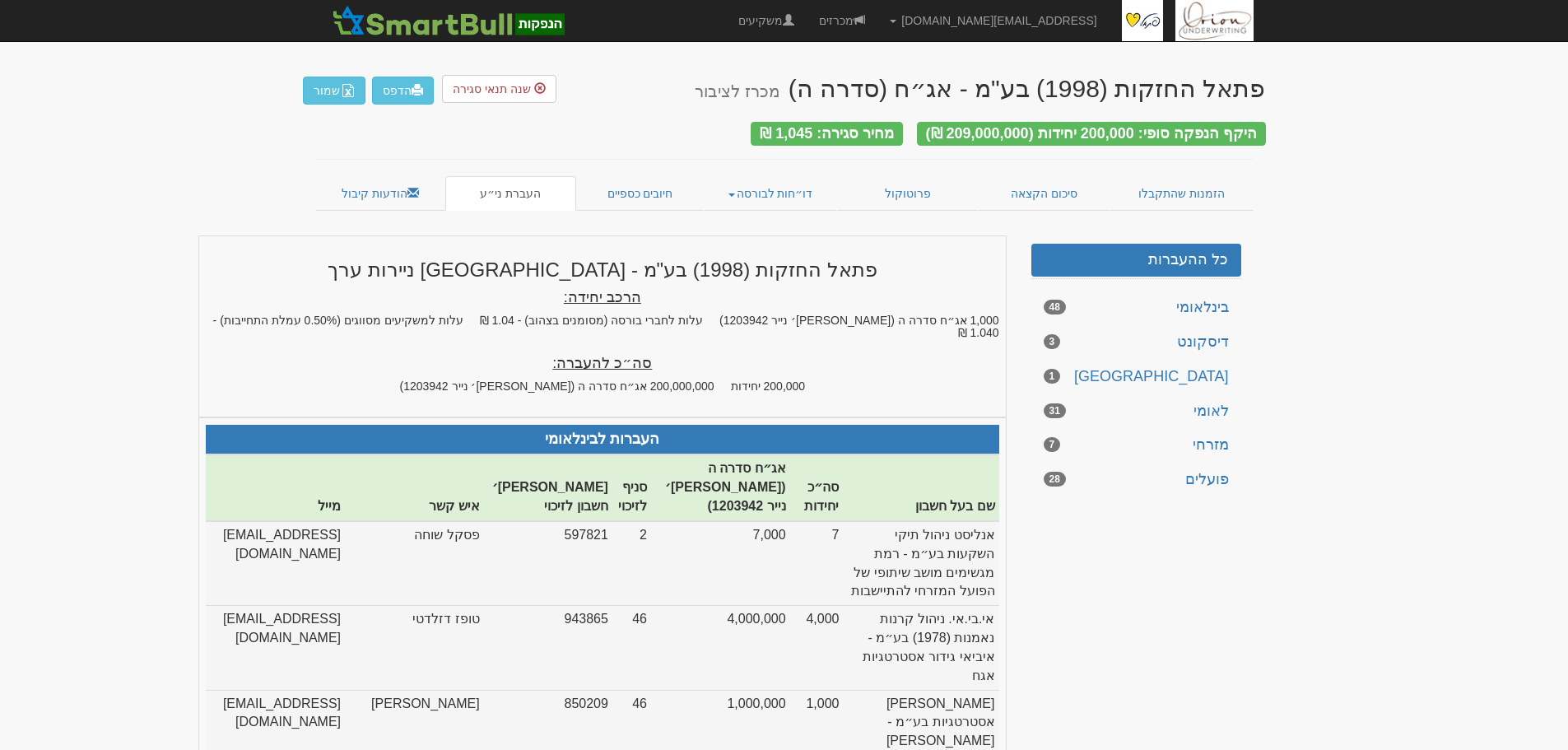
click at [349, 94] on img "button" at bounding box center [348, 90] width 13 height 13
click at [401, 193] on link "הודעות קיבול" at bounding box center [380, 193] width 131 height 35
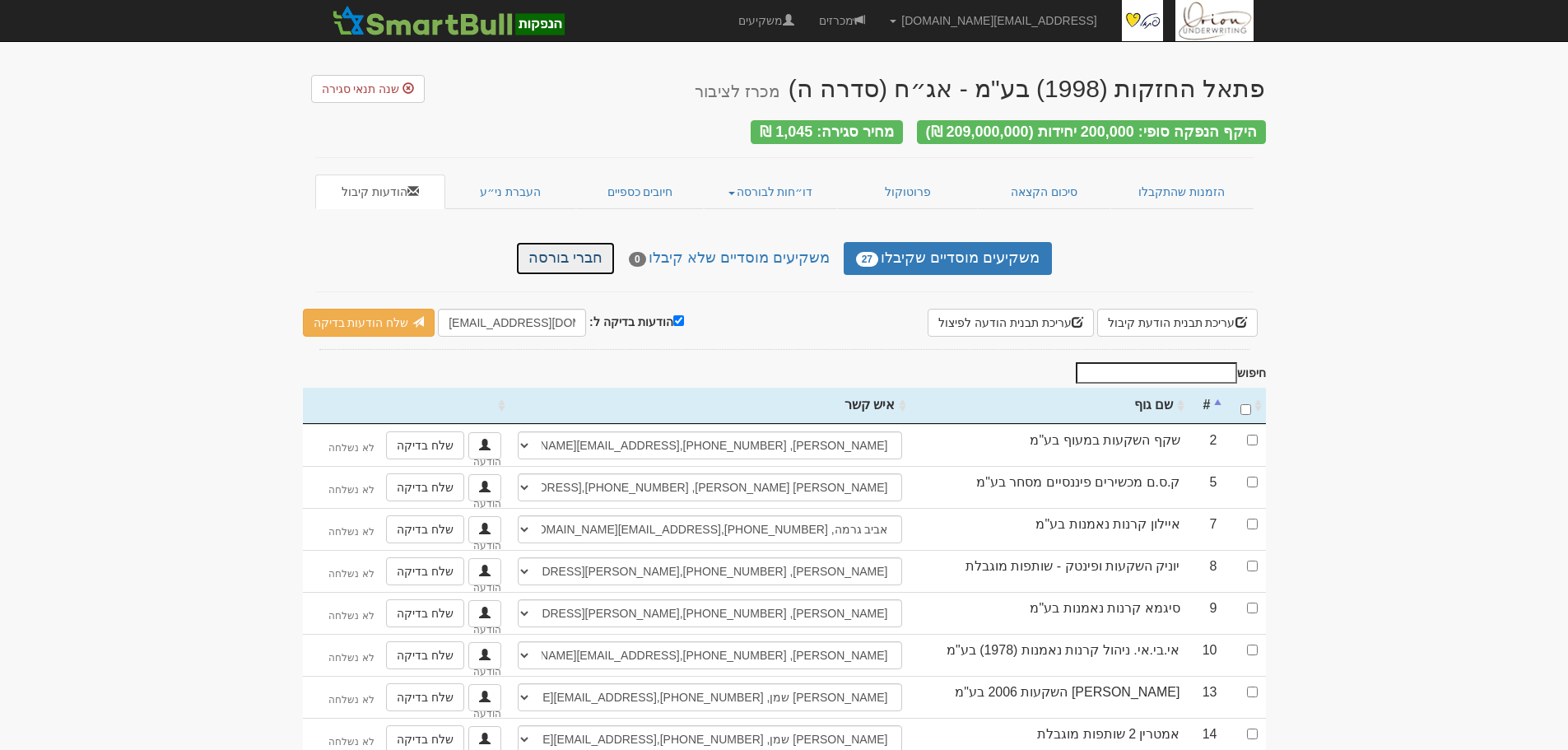
click at [582, 246] on link "חברי בורסה" at bounding box center [565, 258] width 99 height 33
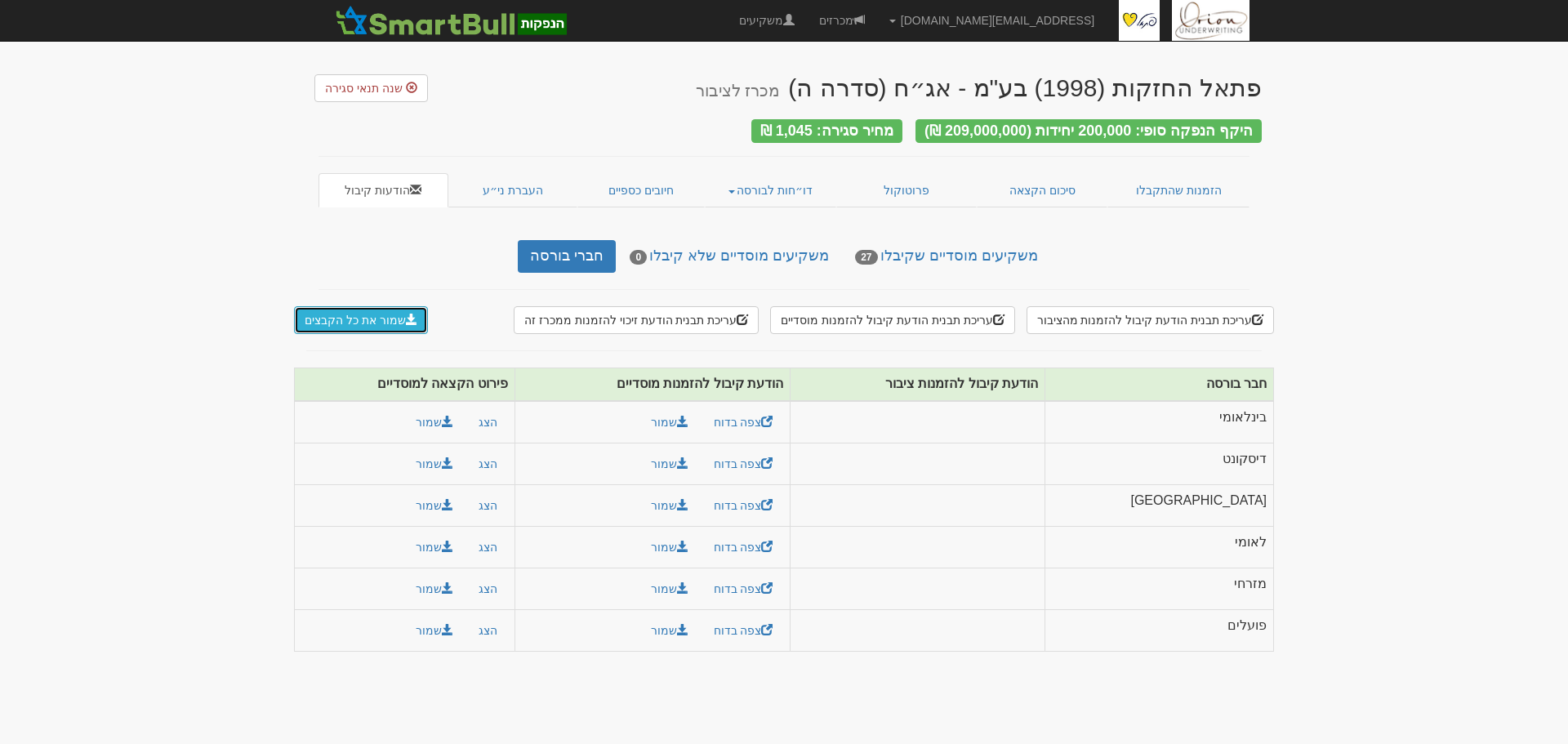
click at [364, 317] on button "שמור את כל הקבצים" at bounding box center [360, 320] width 134 height 28
